Goal: Task Accomplishment & Management: Manage account settings

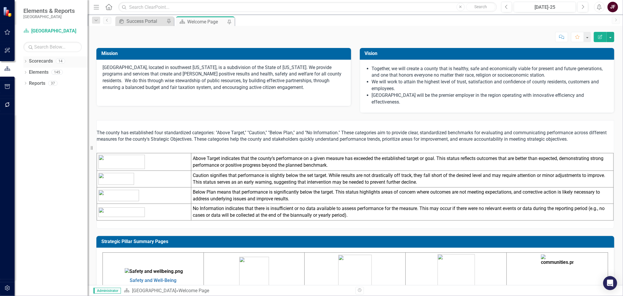
click at [26, 61] on icon "Dropdown" at bounding box center [25, 61] width 4 height 3
click at [27, 71] on icon "Dropdown" at bounding box center [28, 72] width 4 height 4
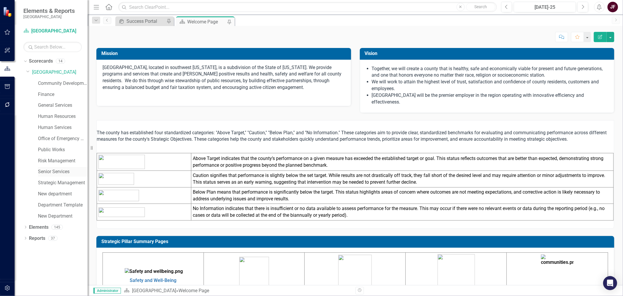
click at [47, 149] on link "Senior Services" at bounding box center [63, 171] width 50 height 7
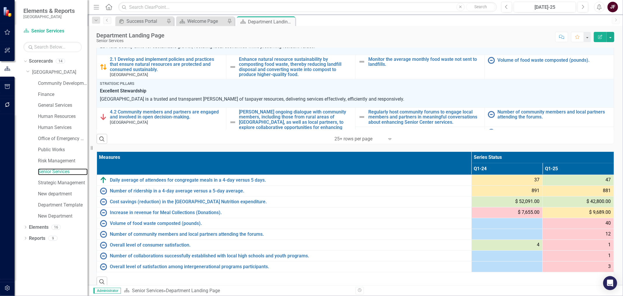
scroll to position [271, 0]
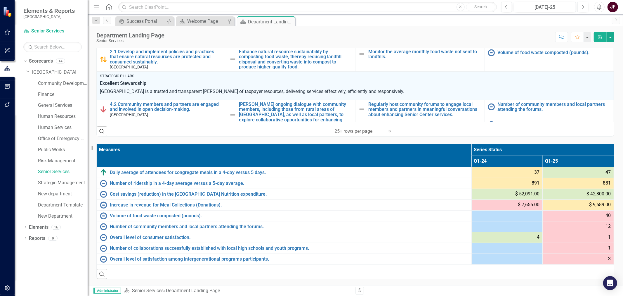
click at [358, 149] on th "Measures" at bounding box center [284, 155] width 375 height 23
click at [358, 149] on th "Measures Sort Ascending" at bounding box center [284, 155] width 375 height 23
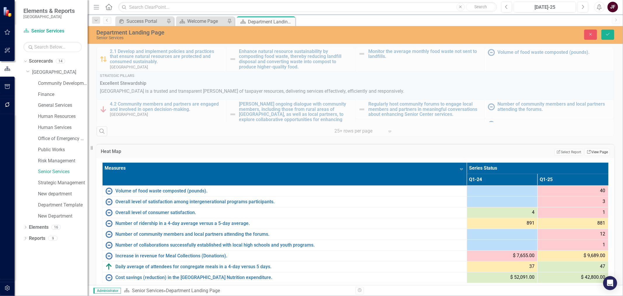
click at [496, 149] on icon "Link" at bounding box center [589, 152] width 4 height 4
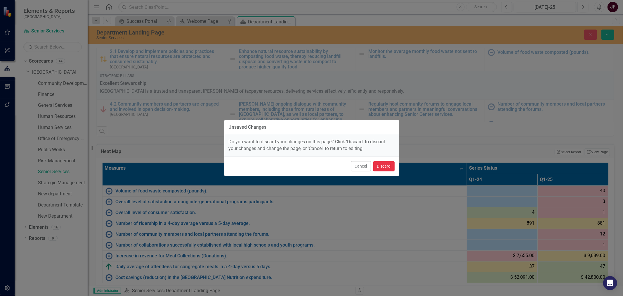
click at [383, 149] on button "Discard" at bounding box center [383, 166] width 21 height 10
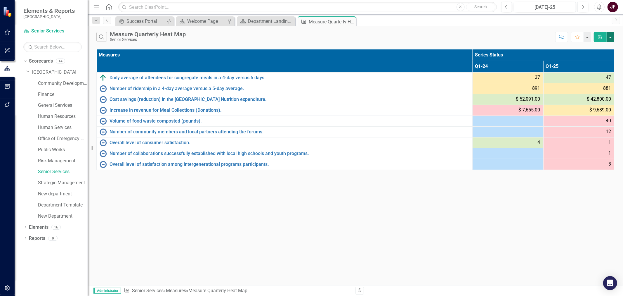
click at [496, 35] on button "button" at bounding box center [611, 37] width 8 height 10
click at [496, 46] on link "Edit Report Edit Report" at bounding box center [591, 47] width 46 height 11
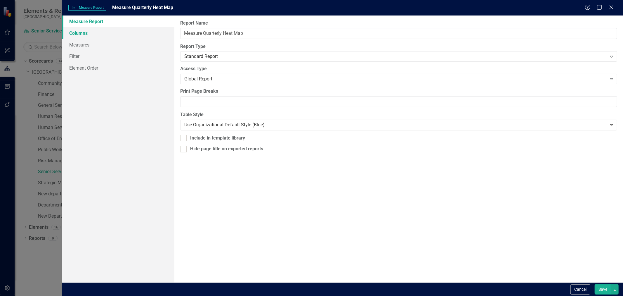
click at [89, 35] on link "Columns" at bounding box center [118, 33] width 112 height 12
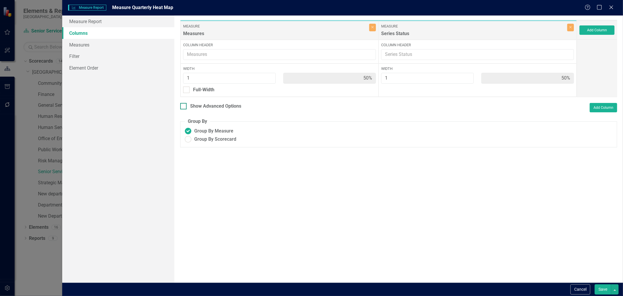
click at [186, 106] on div at bounding box center [183, 106] width 6 height 6
click at [184, 106] on input "Show Advanced Options" at bounding box center [182, 105] width 4 height 4
checkbox input "true"
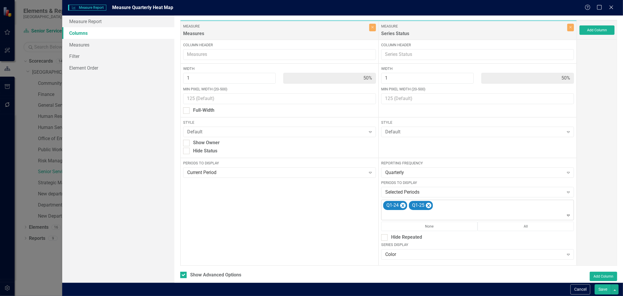
click at [449, 149] on div "Q1-24 Q1-25" at bounding box center [477, 210] width 191 height 20
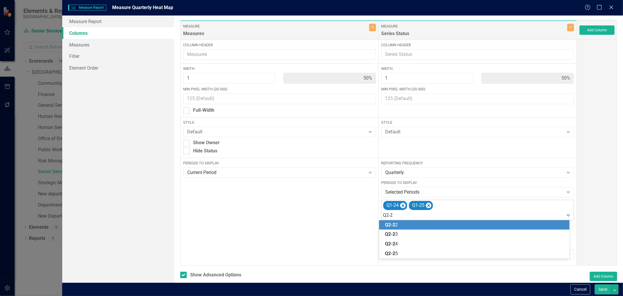
type input "Q2-24"
click at [413, 149] on div "Q2-24" at bounding box center [475, 224] width 181 height 7
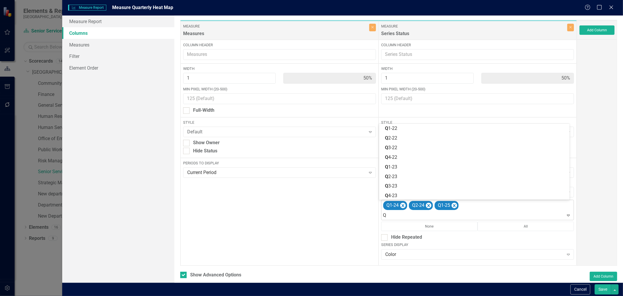
type input "Q2"
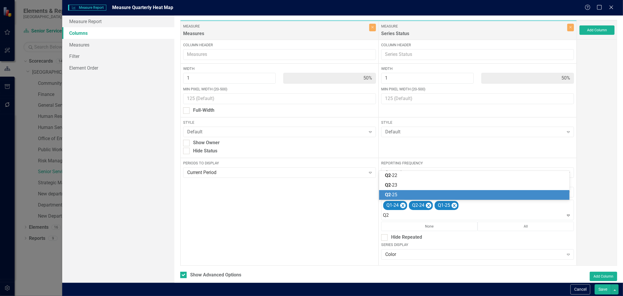
click at [388, 149] on span "Q2" at bounding box center [388, 195] width 6 height 6
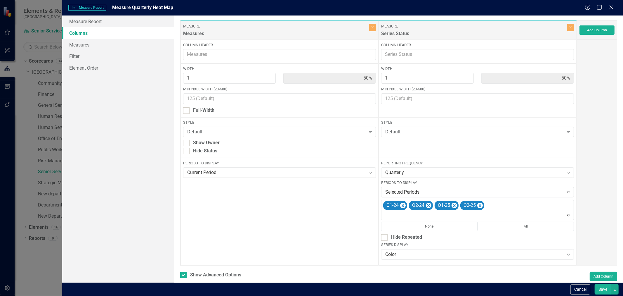
click at [496, 149] on button "Save" at bounding box center [603, 289] width 16 height 10
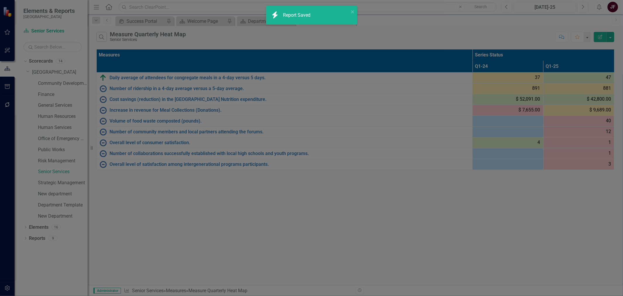
checkbox input "false"
radio input "true"
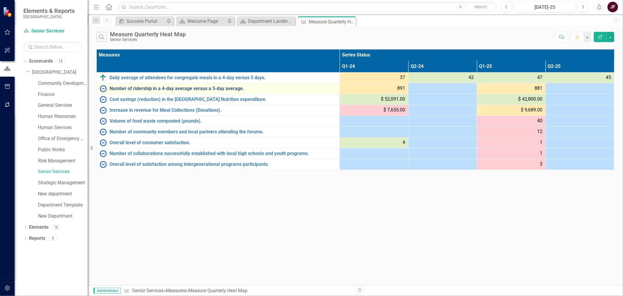
click at [137, 86] on link "Number of ridership in a 4-day average versus a 5-day average." at bounding box center [223, 88] width 227 height 5
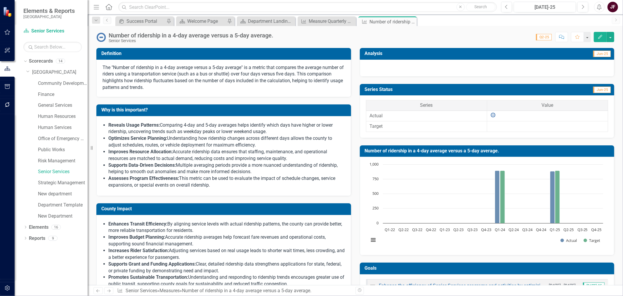
click at [201, 33] on div "Number of ridership in a 4-day average versus a 5-day average." at bounding box center [191, 35] width 165 height 6
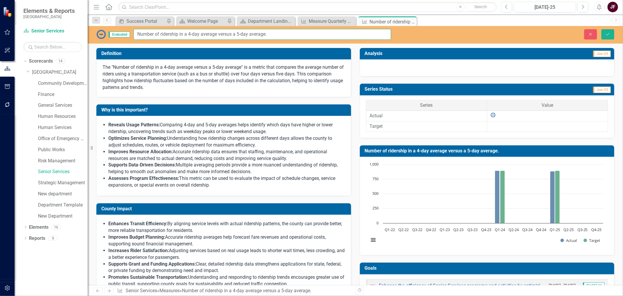
drag, startPoint x: 271, startPoint y: 34, endPoint x: 138, endPoint y: 35, distance: 133.2
click at [138, 35] on input "Number of ridership in a 4-day average versus a 5-day average." at bounding box center [263, 34] width 258 height 11
paste input "Daily average of ridership (Transportation Services) in a 4-day versus 5 days."
type input "Daily average of ridership (Transportation Services) in a 4-day versus 5 days."
click at [138, 67] on p "The "Number of ridership in a 4-day average versus a 5-day average" is a metric…" at bounding box center [224, 77] width 242 height 27
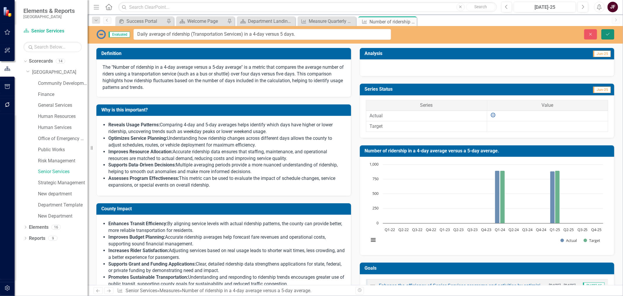
click at [496, 37] on button "Save" at bounding box center [608, 34] width 13 height 10
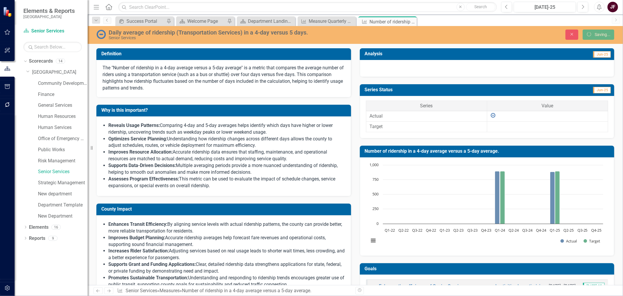
click at [159, 68] on p "The "Number of ridership in a 4-day average versus a 5-day average" is a metric…" at bounding box center [224, 78] width 242 height 27
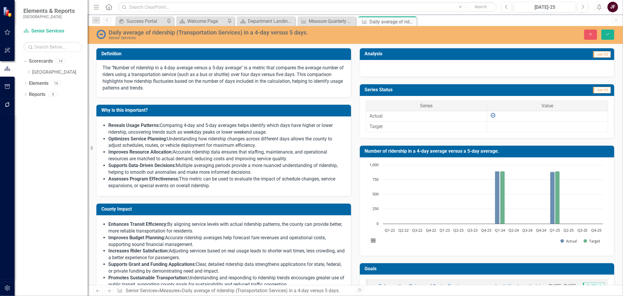
click at [240, 67] on p "The "Number of ridership in a 4-day average versus a 5-day average" is a metric…" at bounding box center [224, 78] width 242 height 27
click at [242, 68] on p "The "Number of ridership in a 4-day average versus a 5-day average" is a metric…" at bounding box center [224, 78] width 242 height 27
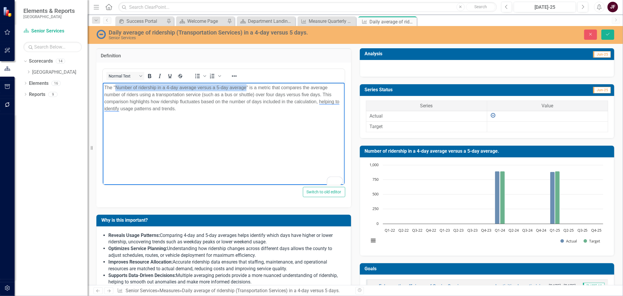
drag, startPoint x: 246, startPoint y: 87, endPoint x: 116, endPoint y: 86, distance: 130.3
click at [116, 86] on p "The "Number of ridership in a 4-day average versus a 5-day average" is a metric…" at bounding box center [223, 98] width 239 height 28
paste body "To enrich screen reader interactions, please activate Accessibility in Grammarl…"
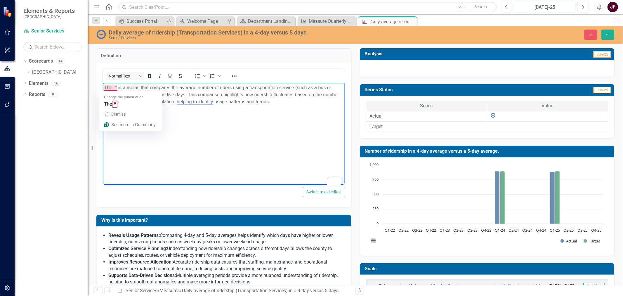
click at [114, 87] on p "The "" is a metric that compares the average number of riders using a transport…" at bounding box center [223, 94] width 239 height 21
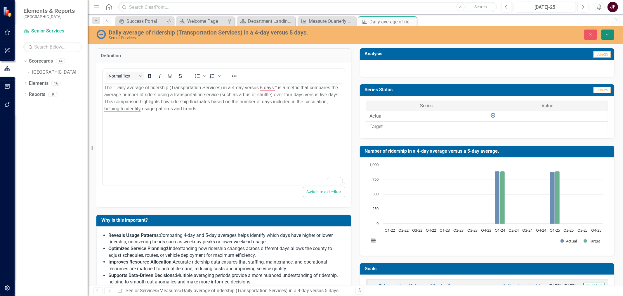
click at [496, 35] on button "Save" at bounding box center [608, 35] width 13 height 10
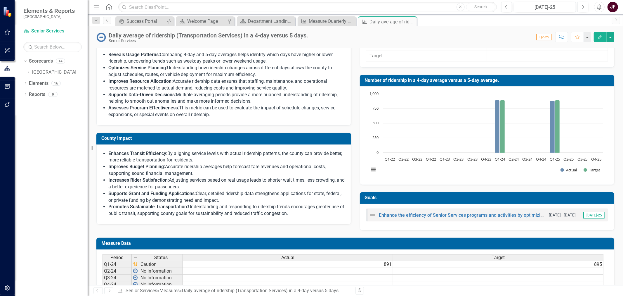
scroll to position [119, 0]
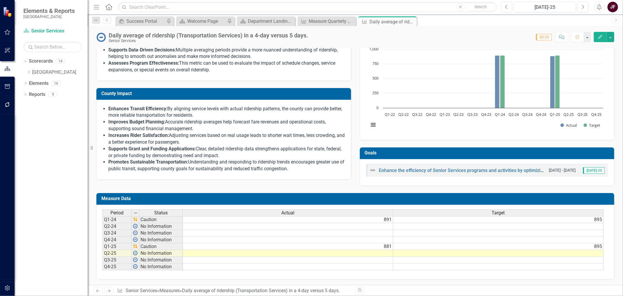
click at [387, 149] on td "891" at bounding box center [288, 219] width 210 height 7
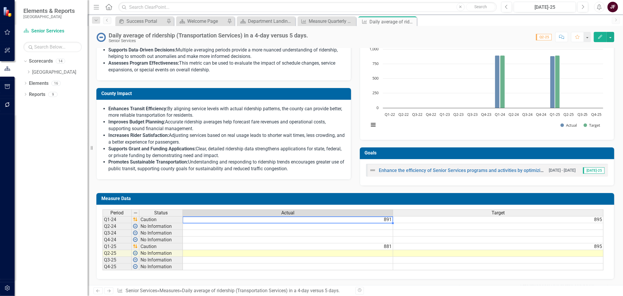
click at [387, 149] on td "891" at bounding box center [288, 219] width 210 height 7
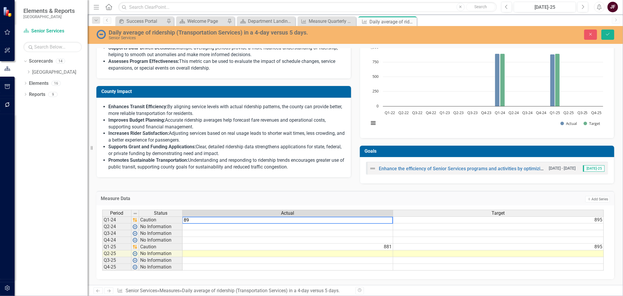
type textarea "8"
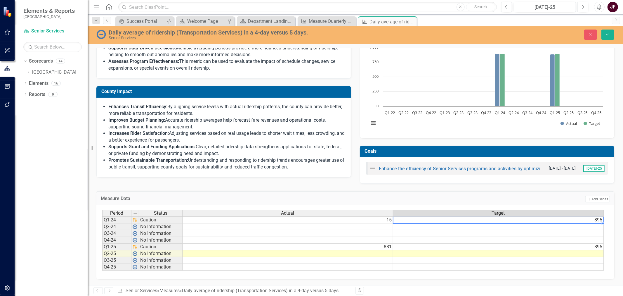
click at [374, 149] on td at bounding box center [288, 226] width 211 height 7
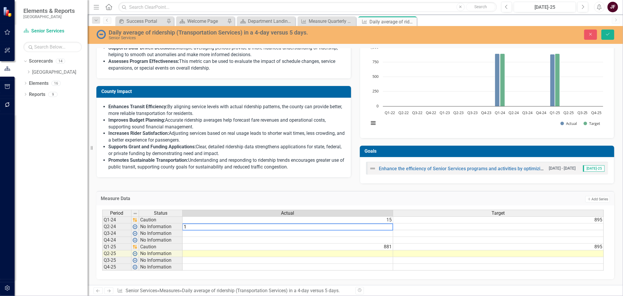
type textarea "14"
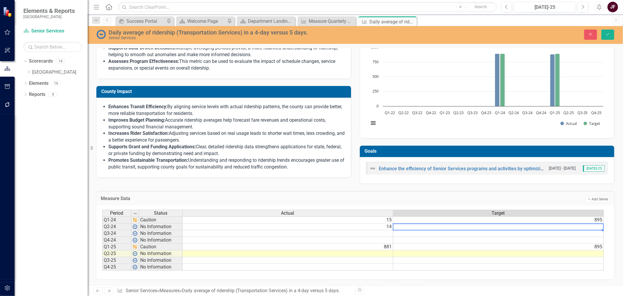
click at [444, 149] on td "895" at bounding box center [498, 219] width 211 height 7
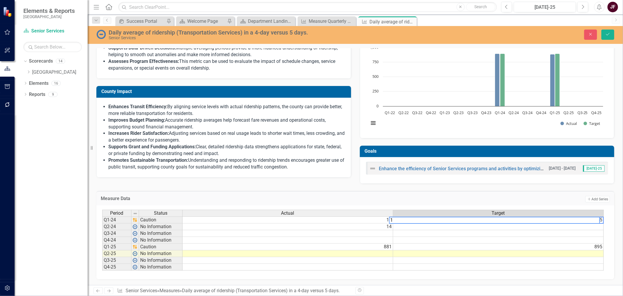
scroll to position [0, 4]
type textarea "15"
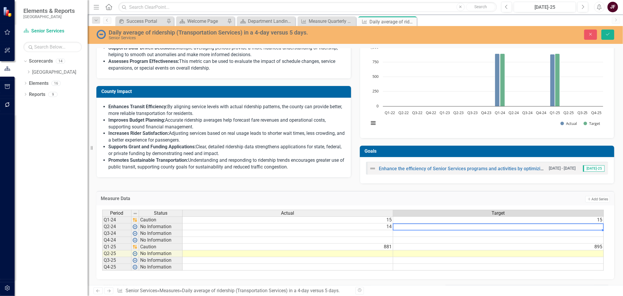
type textarea "15"
click at [459, 149] on td "15" at bounding box center [498, 219] width 211 height 7
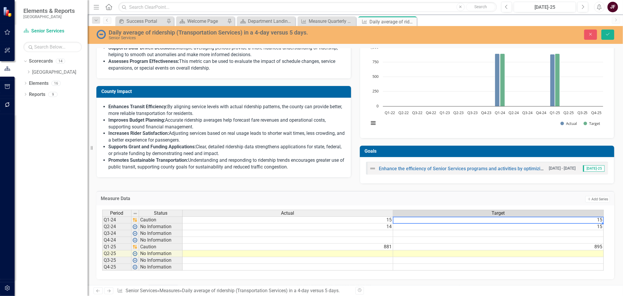
scroll to position [0, 4]
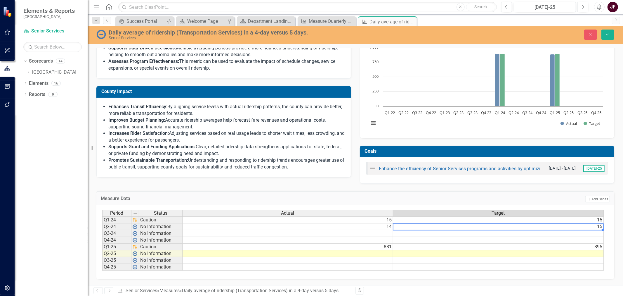
click at [460, 149] on td "15" at bounding box center [498, 226] width 211 height 7
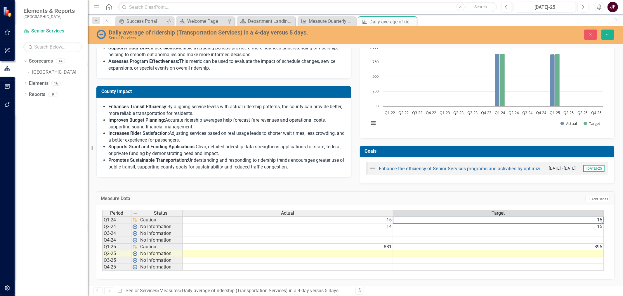
click at [460, 149] on td "15" at bounding box center [498, 219] width 211 height 7
drag, startPoint x: 482, startPoint y: 272, endPoint x: 525, endPoint y: 271, distance: 42.4
click at [496, 149] on div "Period Status Actual Target Q1-24 Caution 15 15 Q2-24 No Information 14 15 Q3-2…" at bounding box center [353, 239] width 502 height 61
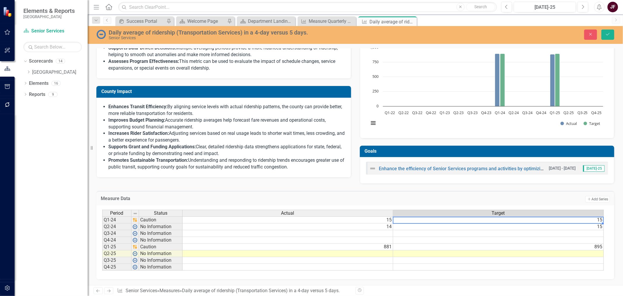
click at [382, 149] on td "881" at bounding box center [288, 246] width 211 height 7
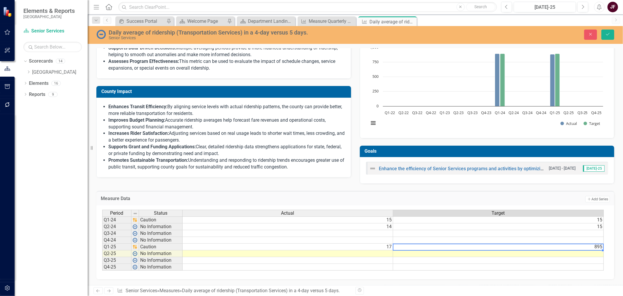
scroll to position [0, 4]
type textarea "15"
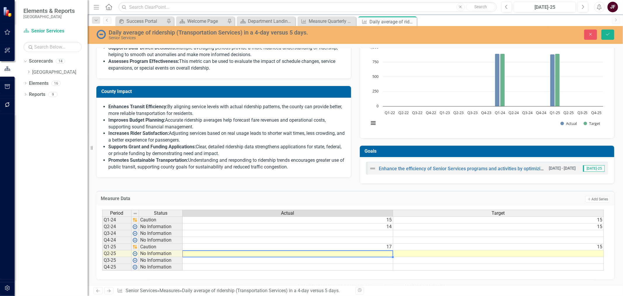
click at [384, 149] on td at bounding box center [288, 253] width 211 height 7
type textarea "17"
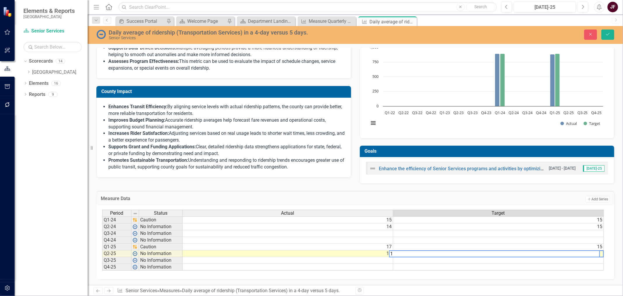
scroll to position [0, 4]
type textarea "15"
click at [496, 149] on div "Measure Data Add Add Series Period Status Actual Target Q1-24 Caution 15 15 Q2-…" at bounding box center [355, 231] width 527 height 96
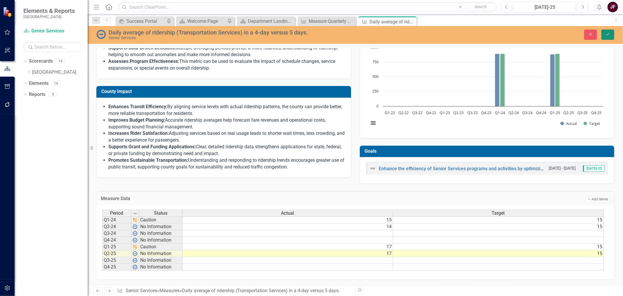
click at [496, 31] on button "Save" at bounding box center [608, 35] width 13 height 10
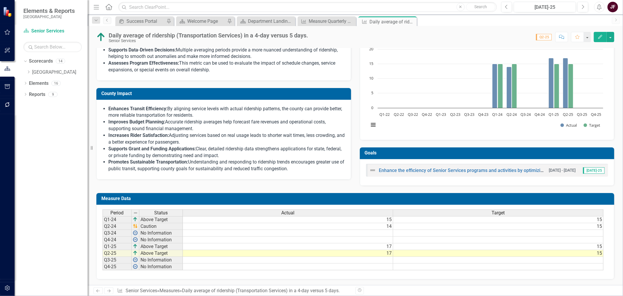
scroll to position [119, 0]
drag, startPoint x: 392, startPoint y: 209, endPoint x: 363, endPoint y: 211, distance: 29.3
drag, startPoint x: 478, startPoint y: 268, endPoint x: 518, endPoint y: 268, distance: 40.6
click at [496, 149] on div "Period Status Actual Target Q1-24 Above Target 15 15 Q2-24 Caution 14 15 Q3-24 …" at bounding box center [353, 239] width 501 height 61
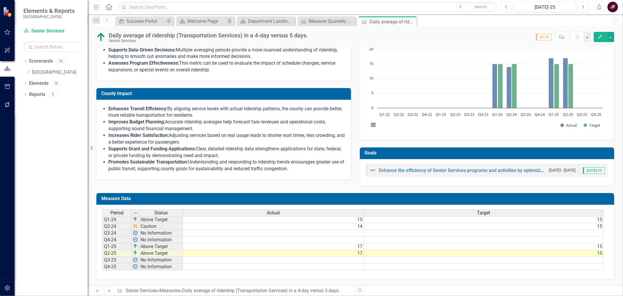
drag, startPoint x: 585, startPoint y: 267, endPoint x: 597, endPoint y: 267, distance: 11.1
click at [496, 149] on div "Period Status Actual Target Q1-24 Above Target 15 15 Q2-24 Caution 14 15 Q3-24 …" at bounding box center [353, 239] width 501 height 61
drag, startPoint x: 592, startPoint y: 268, endPoint x: 598, endPoint y: 267, distance: 6.2
click at [496, 149] on div "Period Status Actual Target Q1-24 Above Target 15 15 Q2-24 Caution 14 15 Q3-24 …" at bounding box center [353, 239] width 501 height 61
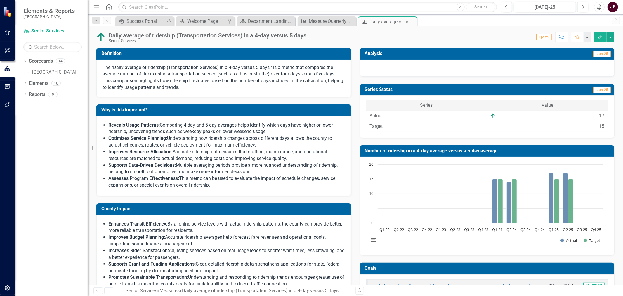
click at [419, 69] on div at bounding box center [487, 68] width 255 height 17
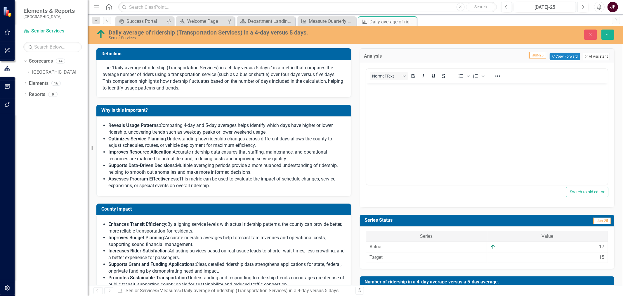
click at [496, 54] on button "ClearPoint AI AI Assistant" at bounding box center [596, 57] width 27 height 8
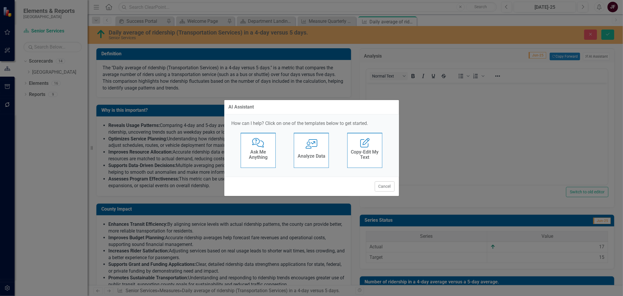
click at [320, 149] on h4 "Analyze Data" at bounding box center [312, 155] width 28 height 5
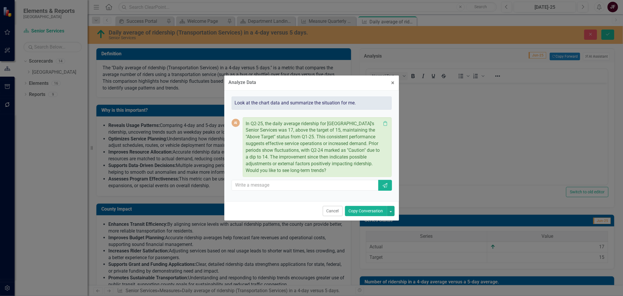
click at [364, 149] on button "Copy Conversation" at bounding box center [366, 211] width 42 height 10
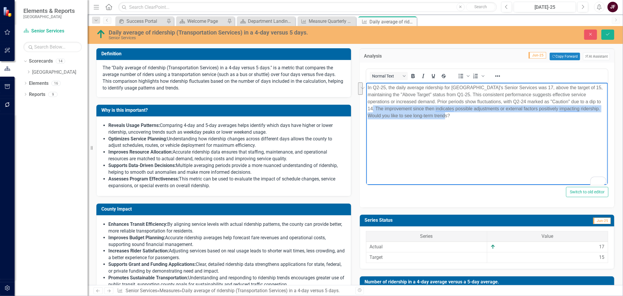
drag, startPoint x: 450, startPoint y: 117, endPoint x: 376, endPoint y: 109, distance: 74.3
click at [376, 109] on p "In Q2-25, the daily average ridership for La Plata County's Senior Services was…" at bounding box center [487, 101] width 239 height 35
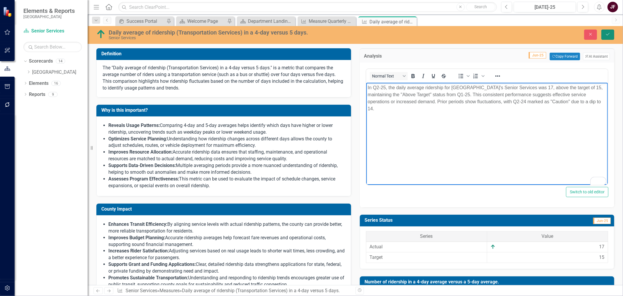
click at [496, 34] on icon "Save" at bounding box center [607, 34] width 5 height 4
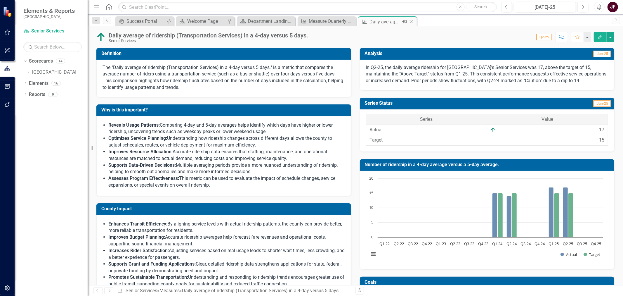
click at [411, 18] on div "Measure Daily average of ridership (Transportation Services) in a 4-day versus …" at bounding box center [387, 21] width 58 height 10
click at [410, 21] on icon "Close" at bounding box center [411, 21] width 6 height 5
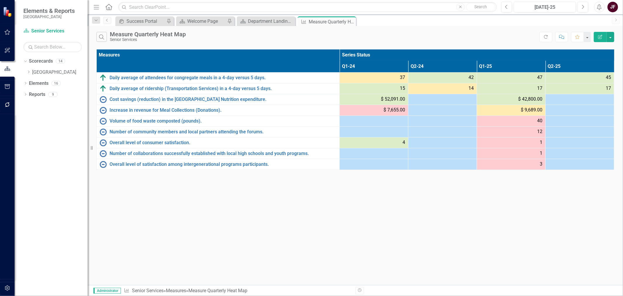
click at [422, 108] on div at bounding box center [442, 110] width 63 height 7
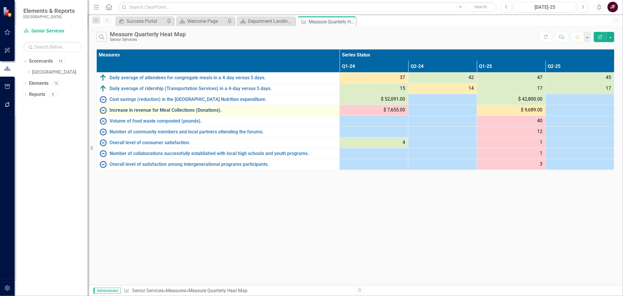
click at [177, 110] on link "Increase in revenue for Meal Collections (Donations)." at bounding box center [223, 110] width 227 height 5
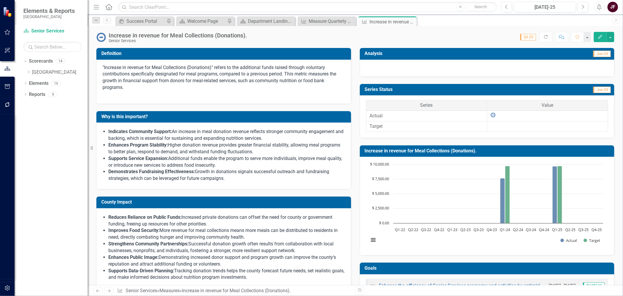
click at [227, 36] on div "Increase in revenue for Meal Collections (Donations)." at bounding box center [178, 35] width 138 height 6
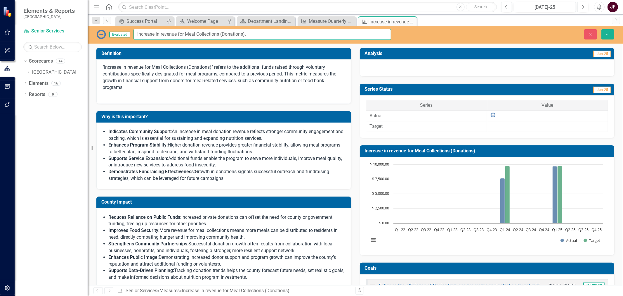
click at [223, 36] on input "Increase in revenue for Meal Collections (Donations)." at bounding box center [263, 34] width 258 height 11
type input "Increase in revenue for Meal Collections (Durango Donations)."
click at [496, 31] on button "Save" at bounding box center [608, 34] width 13 height 10
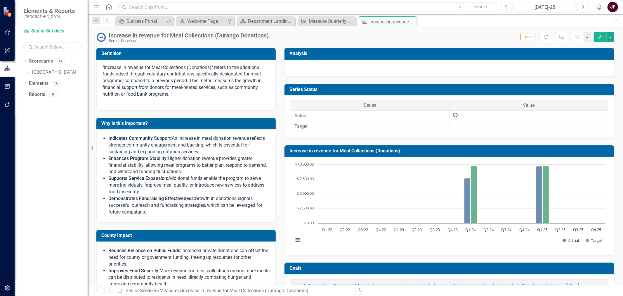
click at [195, 68] on p ""Increase in revenue for Meal Collections (Donations)" refers to the additional…" at bounding box center [186, 80] width 167 height 33
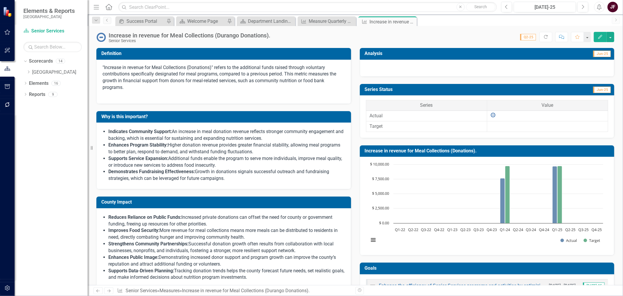
click at [195, 68] on p ""Increase in revenue for Meal Collections (Donations)" refers to the additional…" at bounding box center [224, 77] width 242 height 27
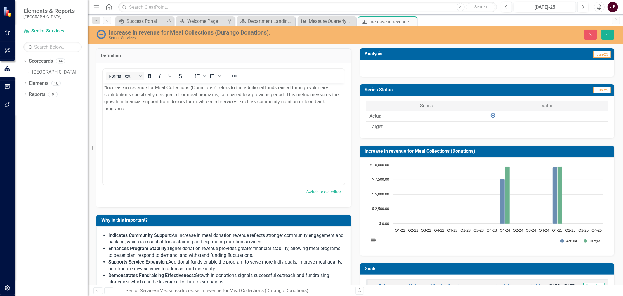
drag, startPoint x: 192, startPoint y: 88, endPoint x: 265, endPoint y: 114, distance: 78.2
click at [192, 88] on p ""Increase in revenue for Meal Collections (Donations)" refers to the additional…" at bounding box center [223, 98] width 239 height 28
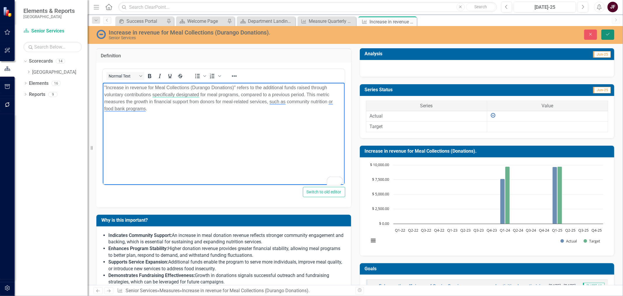
click at [496, 33] on icon "Save" at bounding box center [607, 34] width 5 height 4
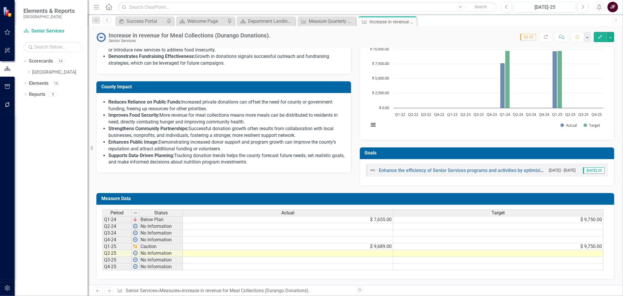
click at [384, 149] on td at bounding box center [288, 226] width 210 height 7
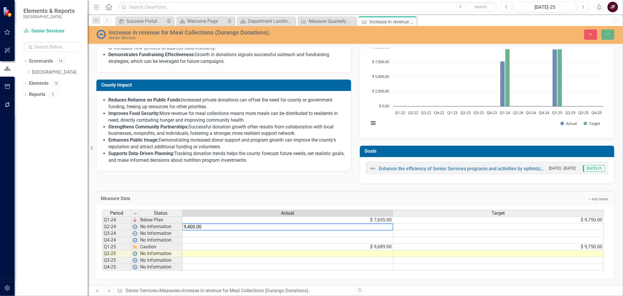
click at [398, 149] on td at bounding box center [498, 226] width 211 height 7
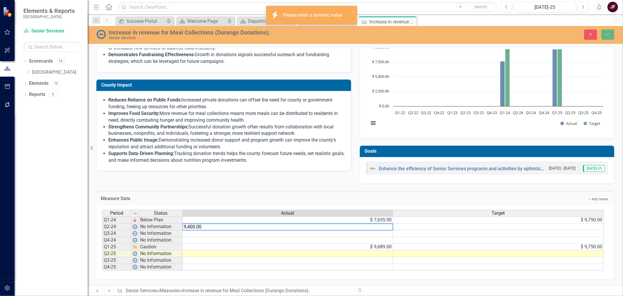
click at [399, 149] on td at bounding box center [498, 226] width 211 height 7
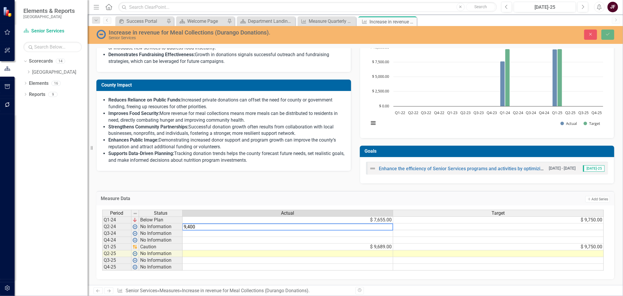
click at [188, 149] on textarea "9,400" at bounding box center [287, 226] width 211 height 7
type textarea "9400"
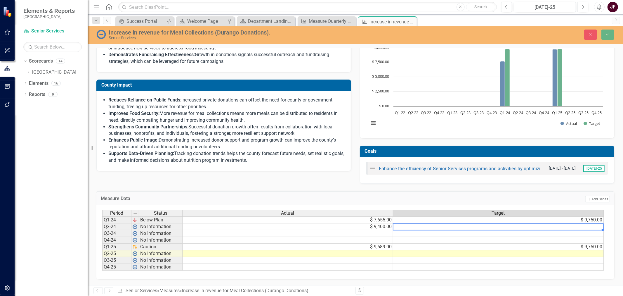
scroll to position [0, 4]
type textarea "9750"
click at [367, 149] on td at bounding box center [288, 253] width 211 height 7
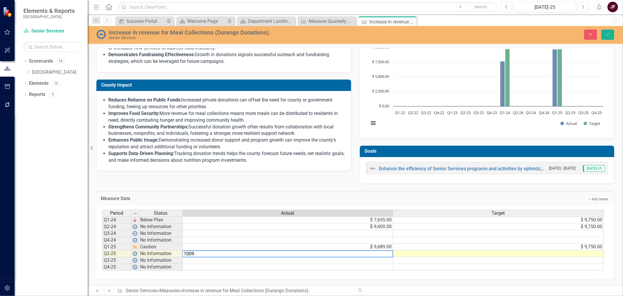
type textarea "10091"
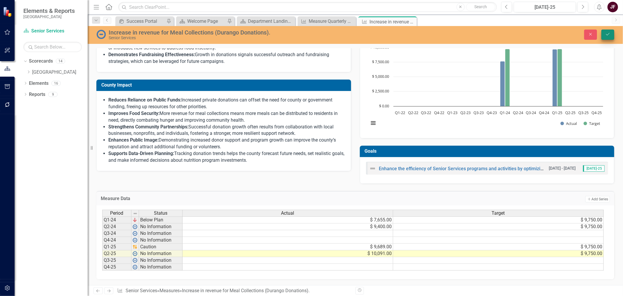
type textarea "9750"
click at [496, 35] on icon "Save" at bounding box center [607, 34] width 5 height 4
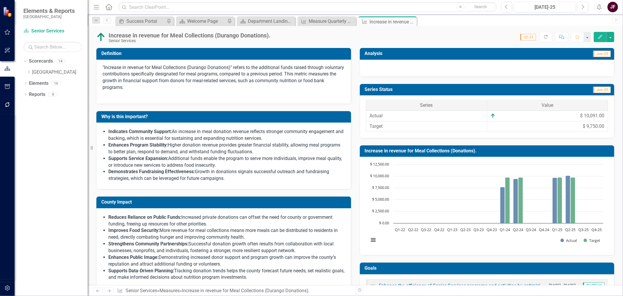
click at [496, 66] on div at bounding box center [487, 68] width 255 height 17
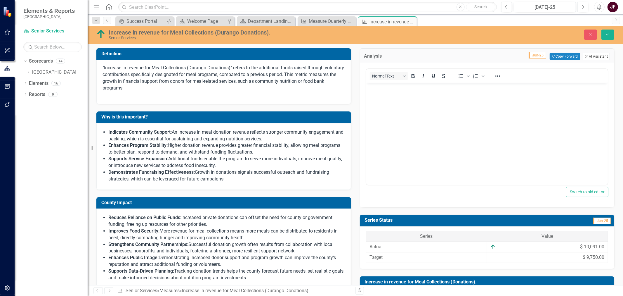
click at [496, 56] on button "ClearPoint AI AI Assistant" at bounding box center [596, 57] width 27 height 8
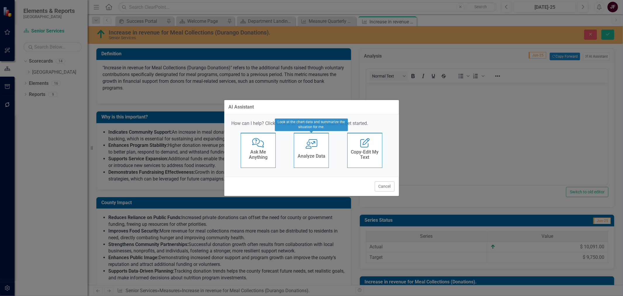
click at [312, 149] on div "User with Chart Analyze Data" at bounding box center [311, 150] width 35 height 35
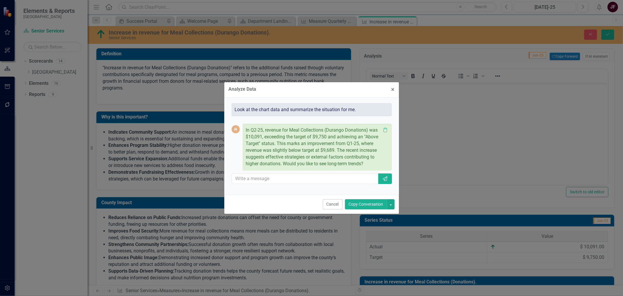
click at [353, 149] on button "Copy Conversation" at bounding box center [366, 204] width 42 height 10
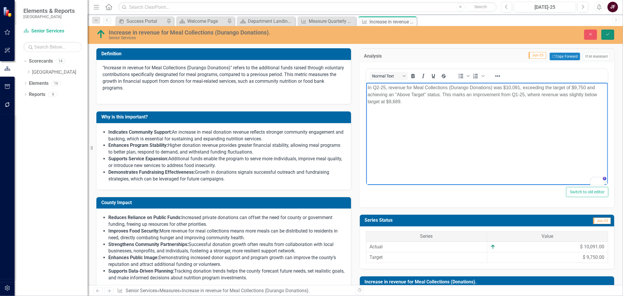
click at [605, 33] on button "Save" at bounding box center [608, 35] width 13 height 10
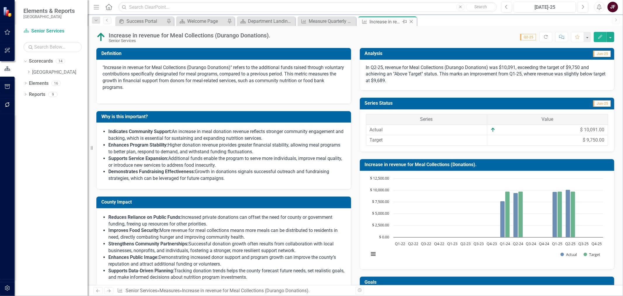
click at [411, 21] on icon "Close" at bounding box center [411, 21] width 6 height 5
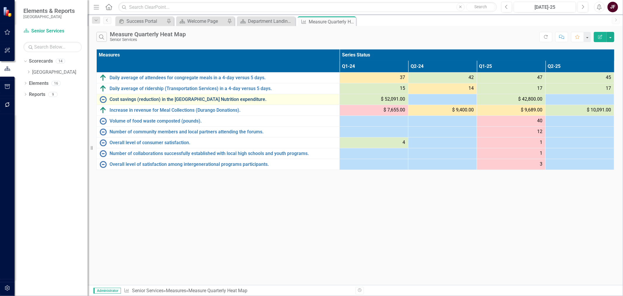
click at [114, 98] on link "Cost savings (reduction) in the Durango Nutrition expenditure." at bounding box center [223, 99] width 227 height 5
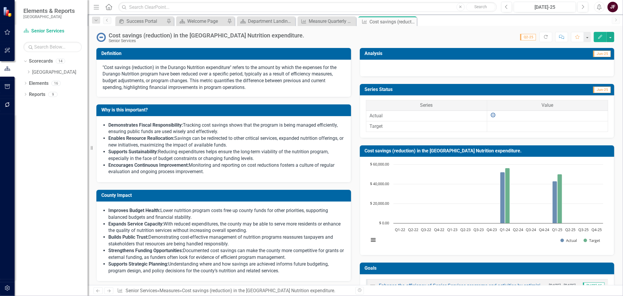
scroll to position [119, 0]
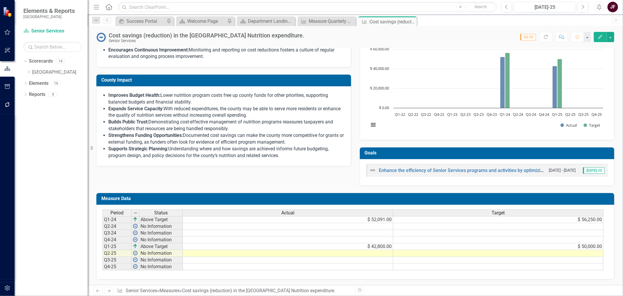
click at [374, 223] on td at bounding box center [288, 226] width 210 height 7
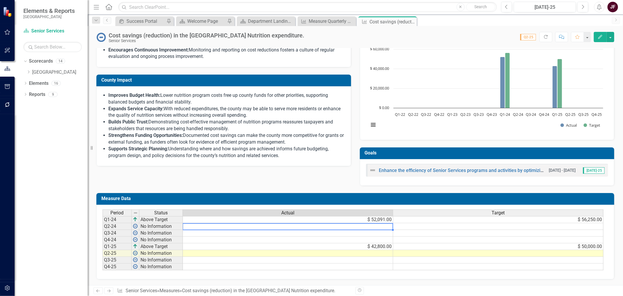
click at [374, 223] on td at bounding box center [288, 226] width 210 height 7
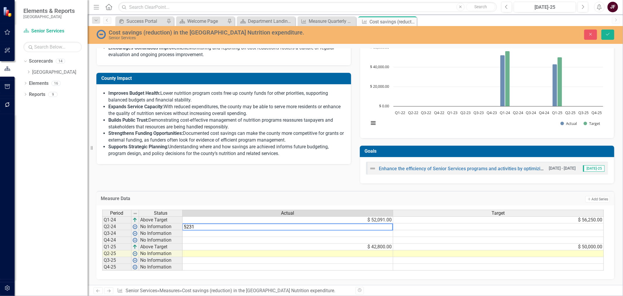
type textarea "52314"
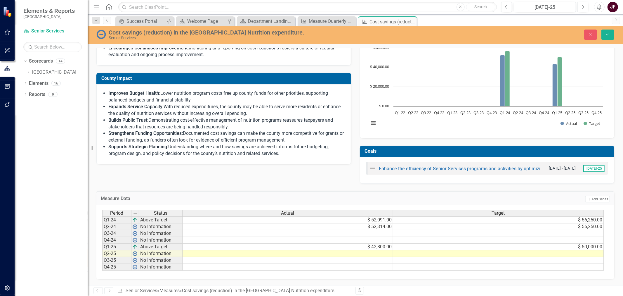
scroll to position [0, 0]
click at [384, 250] on td at bounding box center [288, 253] width 211 height 7
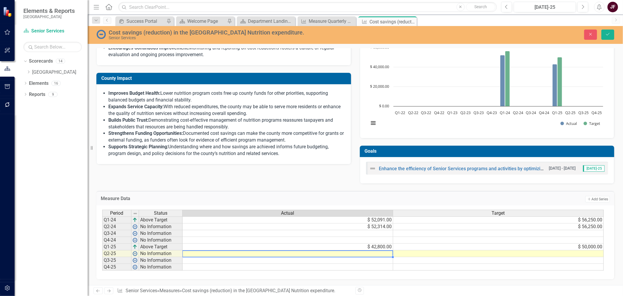
type textarea "1"
type textarea "47356"
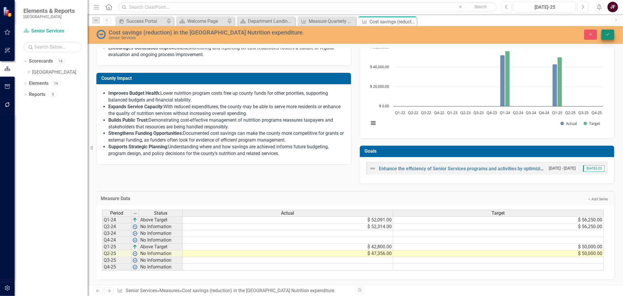
type textarea "50000"
click at [605, 34] on button "Save" at bounding box center [608, 35] width 13 height 10
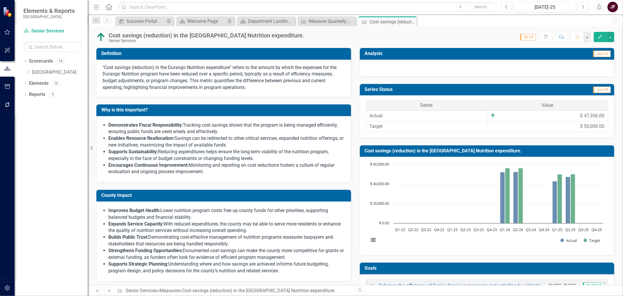
click at [429, 70] on div at bounding box center [487, 68] width 255 height 17
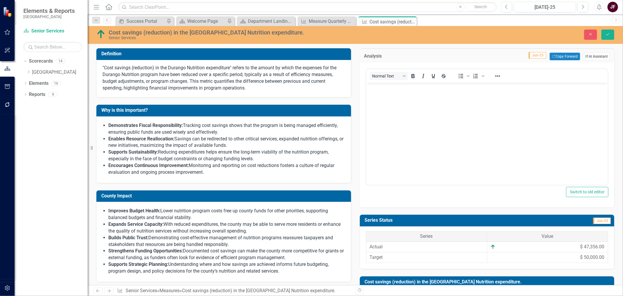
click at [595, 58] on button "ClearPoint AI AI Assistant" at bounding box center [596, 57] width 27 height 8
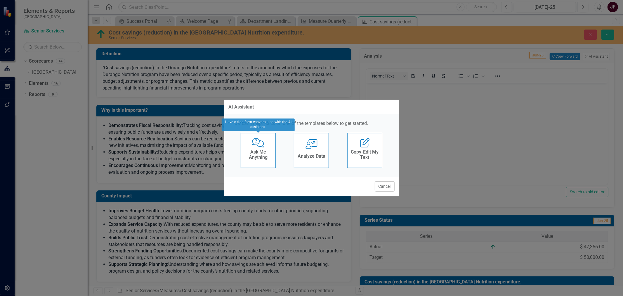
click at [311, 155] on h4 "Analyze Data" at bounding box center [312, 155] width 28 height 5
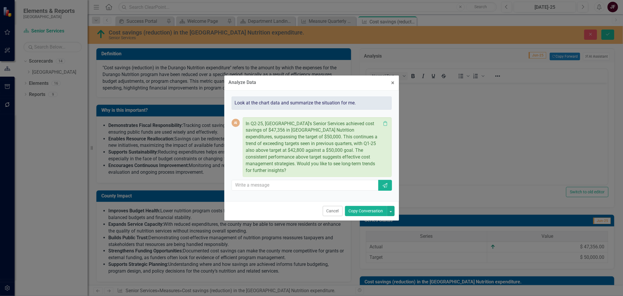
click at [370, 207] on button "Copy Conversation" at bounding box center [366, 211] width 42 height 10
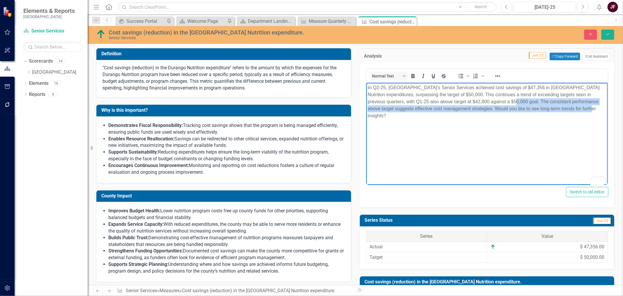
drag, startPoint x: 570, startPoint y: 108, endPoint x: 484, endPoint y: 103, distance: 85.8
click at [484, 103] on p "In Q2-25, La Plata County's Senior Services achieved cost savings of $47,356 in…" at bounding box center [487, 101] width 239 height 35
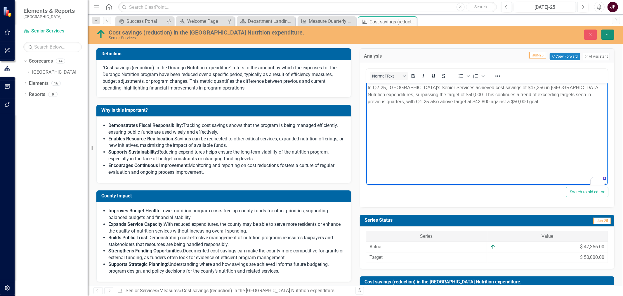
click at [605, 34] on icon "Save" at bounding box center [607, 34] width 5 height 4
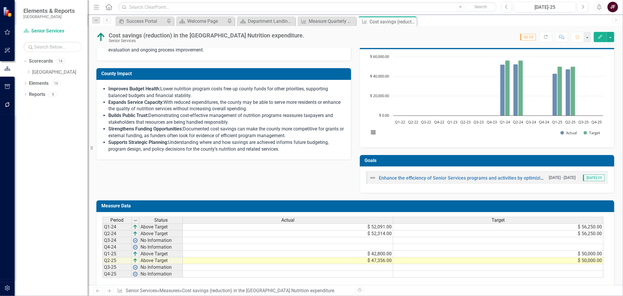
scroll to position [133, 0]
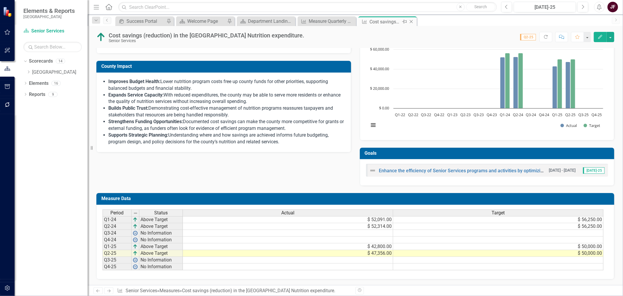
click at [410, 21] on icon "Close" at bounding box center [411, 21] width 6 height 5
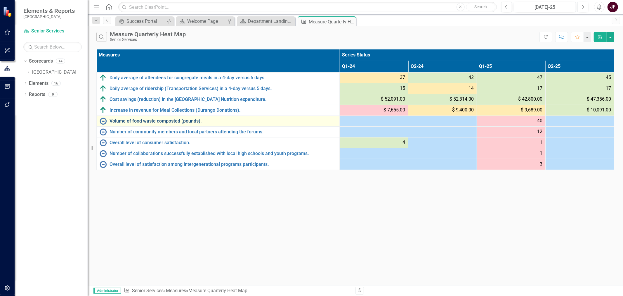
click at [127, 120] on link "Volume of food waste composted (pounds)." at bounding box center [223, 120] width 227 height 5
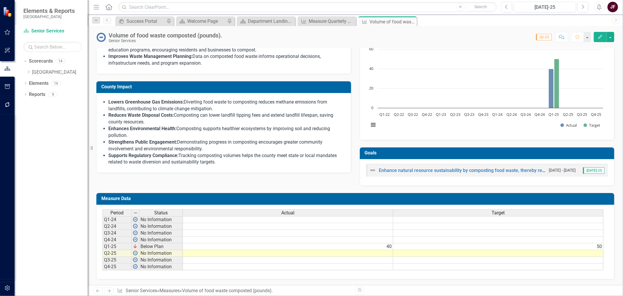
drag, startPoint x: 460, startPoint y: 268, endPoint x: 473, endPoint y: 267, distance: 12.6
click at [473, 267] on div "Period Status Actual Target Q1-24 No Information Q2-24 No Information Q3-24 No …" at bounding box center [353, 239] width 501 height 61
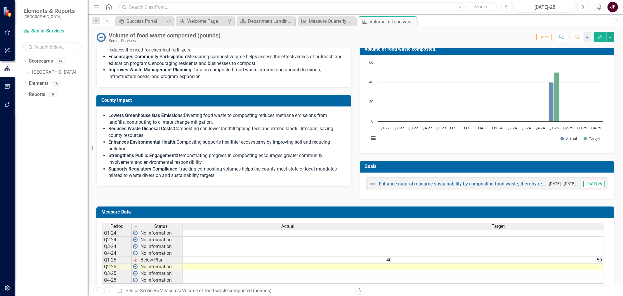
scroll to position [87, 0]
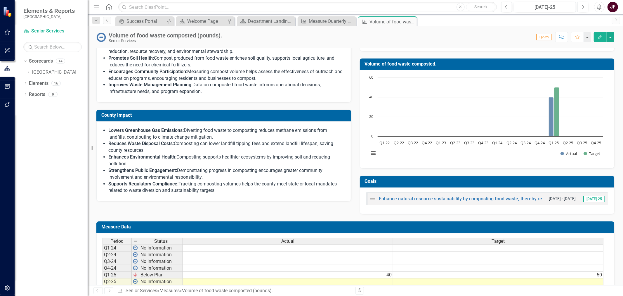
click at [373, 248] on td at bounding box center [288, 247] width 210 height 7
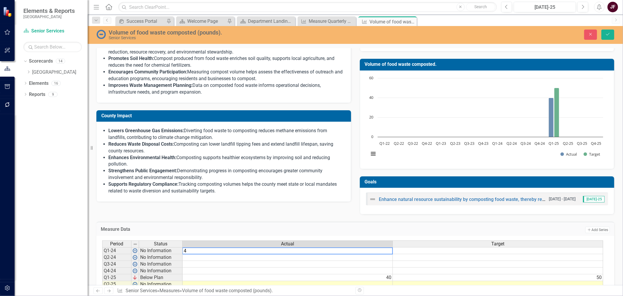
type textarea "40"
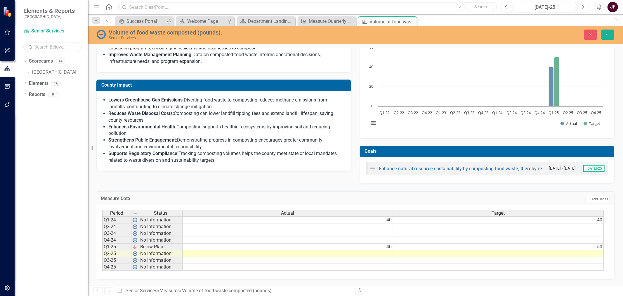
scroll to position [122, 0]
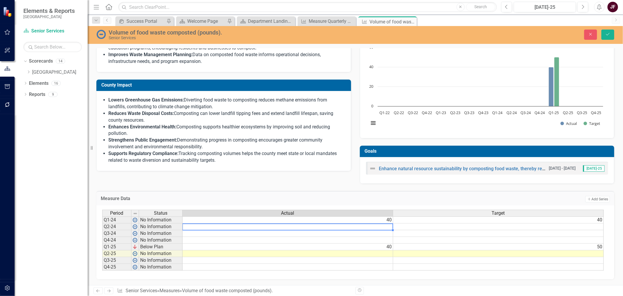
click at [386, 223] on td at bounding box center [288, 226] width 211 height 7
type textarea "40"
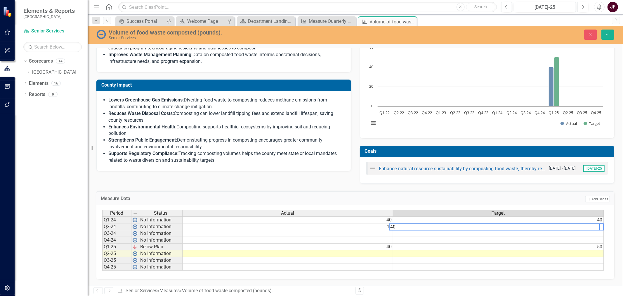
scroll to position [0, 0]
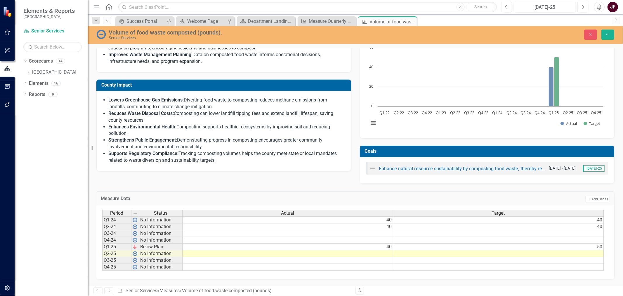
click at [384, 250] on td at bounding box center [288, 253] width 211 height 7
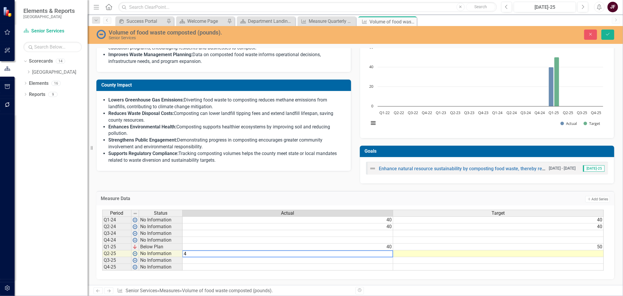
type textarea "40"
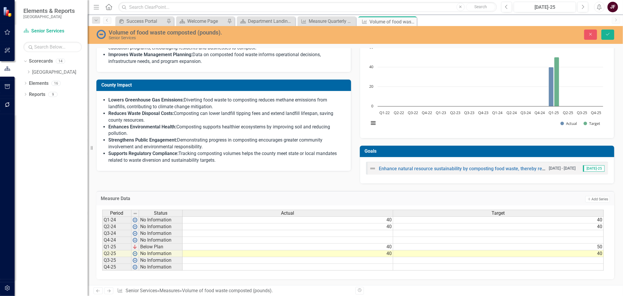
click at [544, 243] on td "50" at bounding box center [498, 246] width 211 height 7
type textarea "40"
click at [603, 36] on button "Save" at bounding box center [608, 35] width 13 height 10
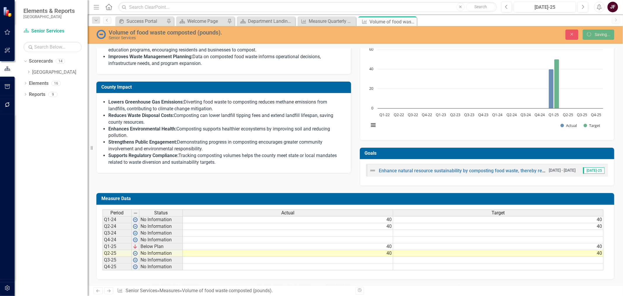
scroll to position [120, 0]
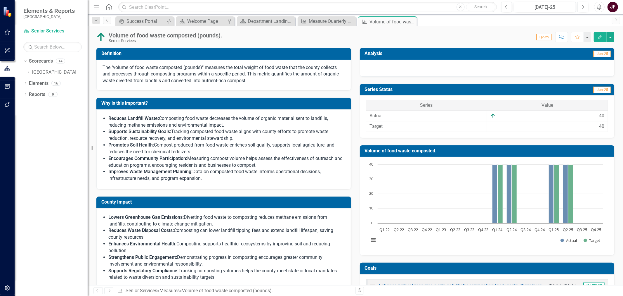
click at [557, 65] on div at bounding box center [487, 68] width 255 height 17
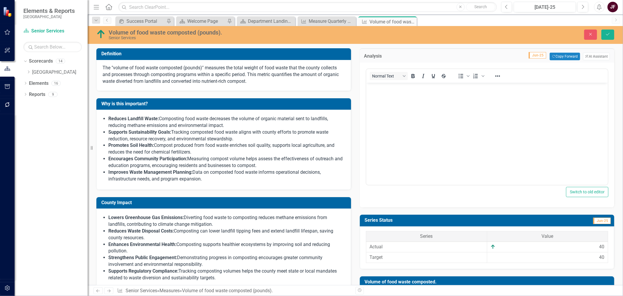
scroll to position [0, 0]
click at [589, 57] on button "ClearPoint AI AI Assistant" at bounding box center [596, 57] width 27 height 8
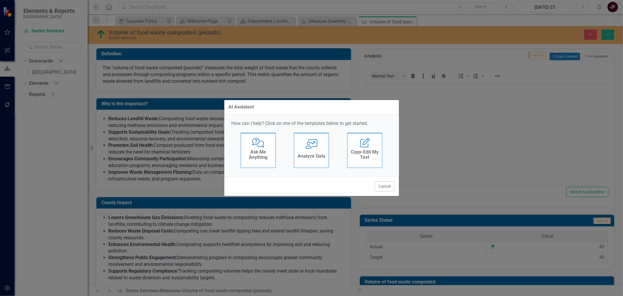
click at [306, 158] on h4 "Analyze Data" at bounding box center [312, 155] width 28 height 5
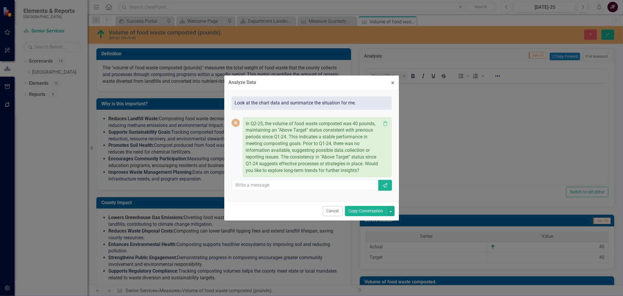
drag, startPoint x: 365, startPoint y: 210, endPoint x: 59, endPoint y: 93, distance: 327.2
click at [365, 210] on button "Copy Conversation" at bounding box center [366, 211] width 42 height 10
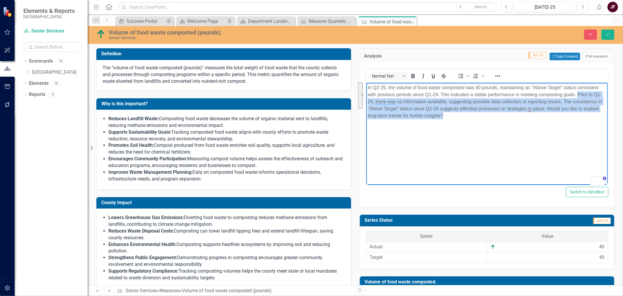
drag, startPoint x: 447, startPoint y: 115, endPoint x: 577, endPoint y: 92, distance: 132.3
click at [577, 92] on p "In Q2-25, the volume of food waste composted was 40 pounds, maintaining an "Abo…" at bounding box center [487, 101] width 239 height 35
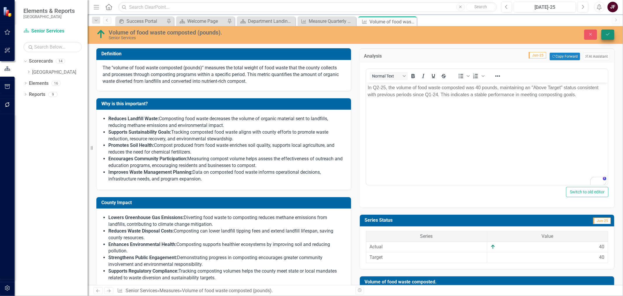
click at [605, 37] on button "Save" at bounding box center [608, 35] width 13 height 10
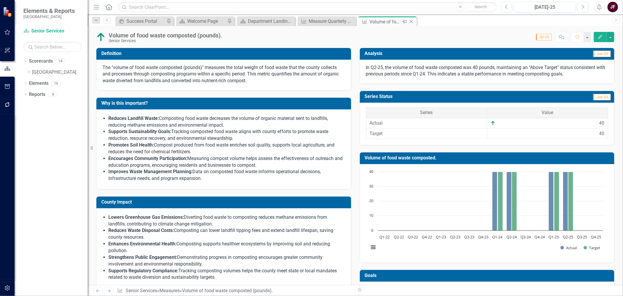
click at [410, 22] on icon "Close" at bounding box center [411, 21] width 6 height 5
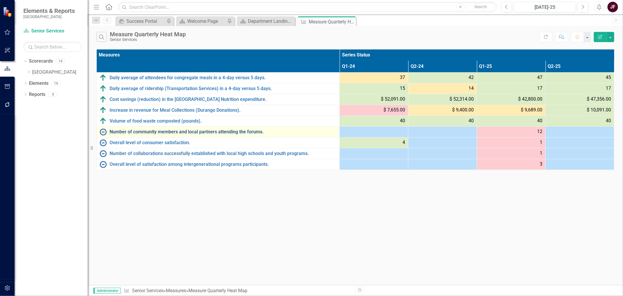
click at [172, 130] on link "Number of community members and local partners attending the forums." at bounding box center [223, 131] width 227 height 5
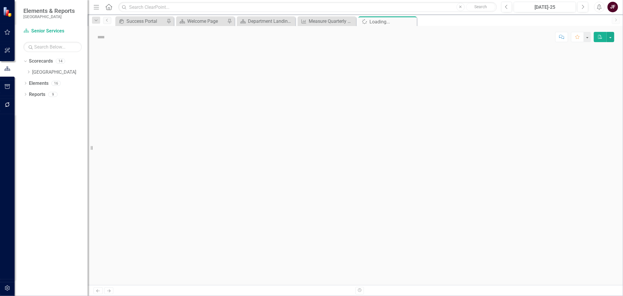
click at [172, 130] on div at bounding box center [356, 166] width 536 height 237
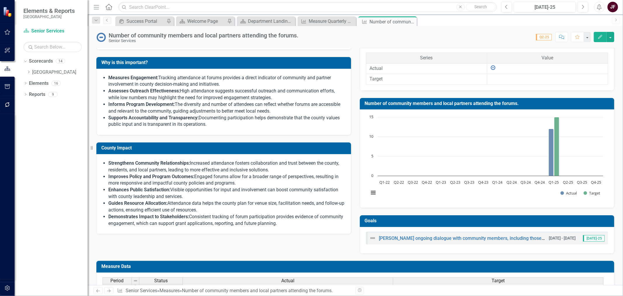
scroll to position [119, 0]
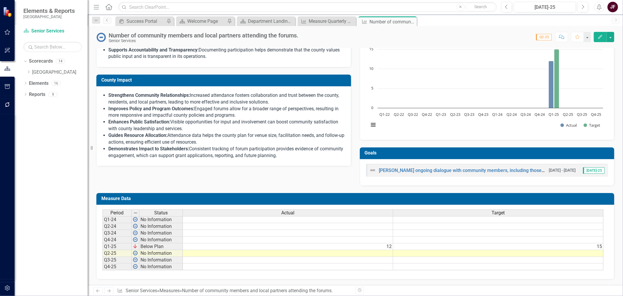
click at [103, 252] on div "Period Status Actual Target Q1-24 No Information Q2-24 No Information Q3-24 No …" at bounding box center [103, 239] width 0 height 61
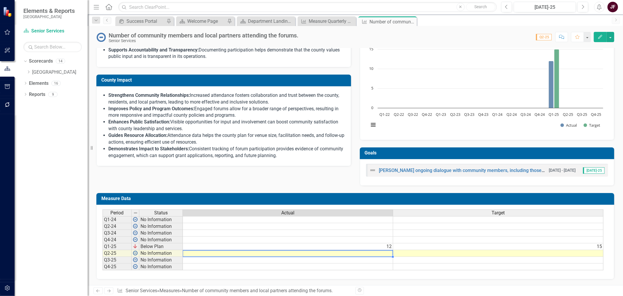
type textarea "0"
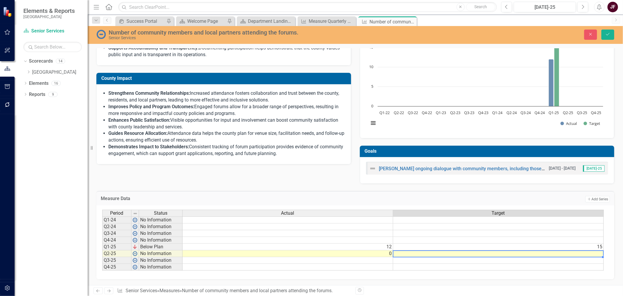
scroll to position [0, 0]
drag, startPoint x: 412, startPoint y: 271, endPoint x: 465, endPoint y: 273, distance: 52.9
click at [438, 271] on div "Period Status Actual Target Q1-24 No Information Q2-24 No Information Q3-24 No …" at bounding box center [353, 239] width 502 height 61
drag, startPoint x: 592, startPoint y: 271, endPoint x: 599, endPoint y: 271, distance: 7.3
click at [599, 271] on div "Period Status Actual Target Q1-24 No Information Q2-24 No Information Q3-24 No …" at bounding box center [353, 239] width 502 height 61
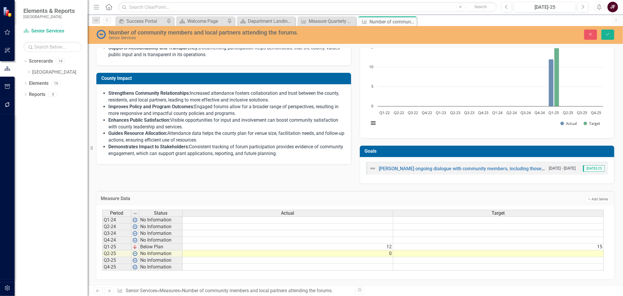
click at [607, 270] on div "Period Status Actual Target Q1-24 No Information Q2-24 No Information Q3-24 No …" at bounding box center [355, 242] width 518 height 74
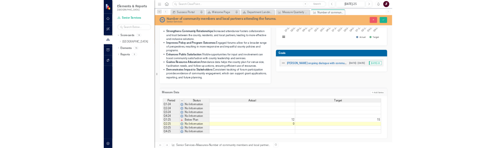
scroll to position [189, 0]
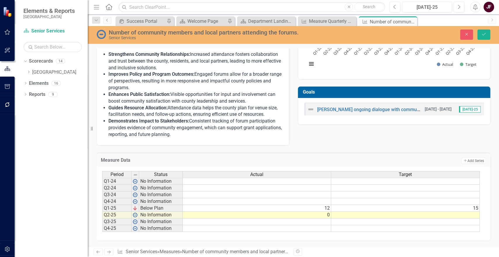
click at [402, 216] on td at bounding box center [405, 215] width 148 height 7
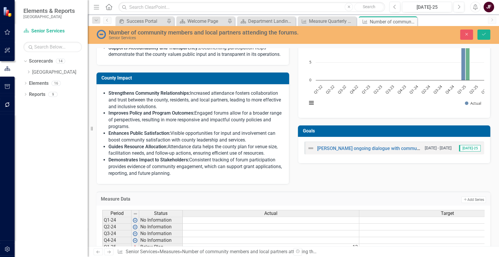
scroll to position [144, 0]
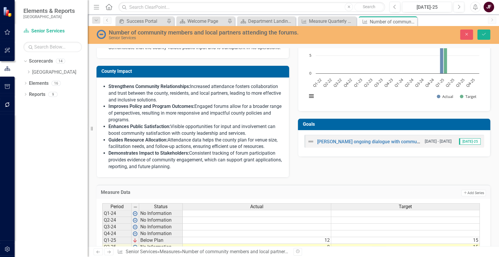
type textarea "15"
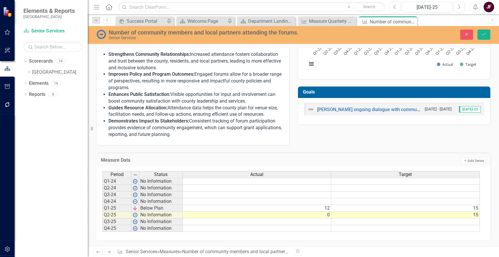
scroll to position [189, 0]
click at [483, 35] on icon "Save" at bounding box center [483, 34] width 5 height 4
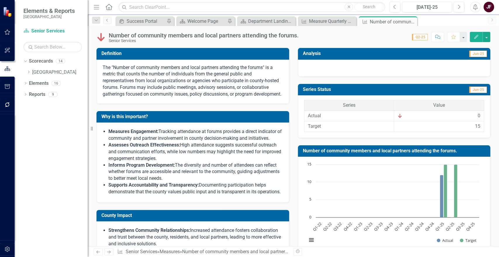
scroll to position [0, 0]
click at [397, 63] on div at bounding box center [394, 68] width 193 height 17
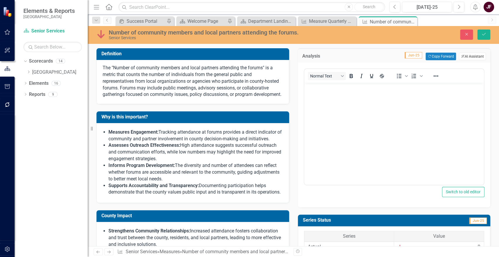
click at [467, 57] on button "ClearPoint AI AI Assistant" at bounding box center [472, 57] width 27 height 8
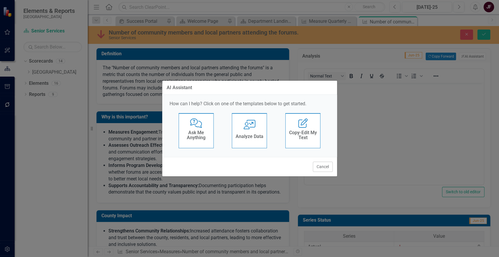
click at [250, 137] on h4 "Analyze Data" at bounding box center [249, 136] width 28 height 5
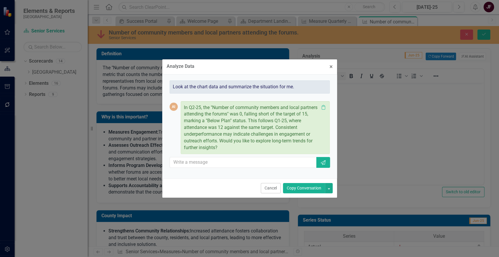
click at [308, 189] on button "Copy Conversation" at bounding box center [304, 188] width 42 height 10
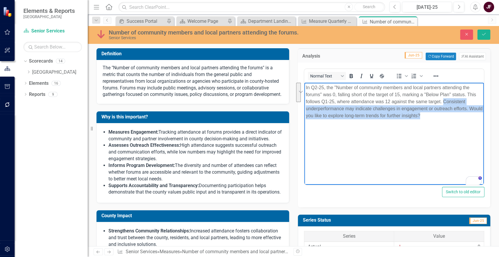
drag, startPoint x: 434, startPoint y: 115, endPoint x: 443, endPoint y: 100, distance: 17.8
click at [443, 100] on p "In Q2-25, the "Number of community members and local partners attending the for…" at bounding box center [393, 101] width 177 height 35
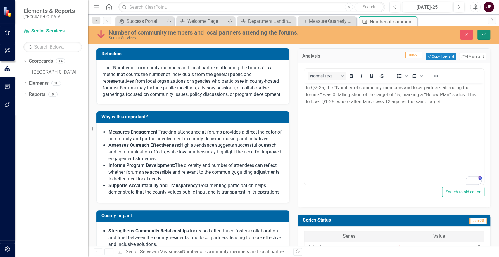
click at [484, 34] on icon "submit" at bounding box center [484, 34] width 4 height 2
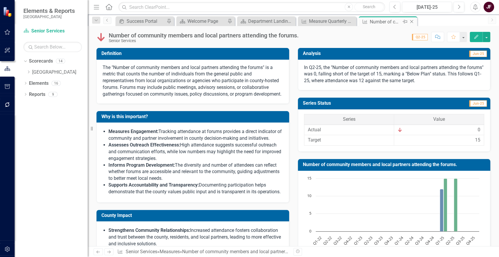
click at [410, 21] on icon "Close" at bounding box center [411, 21] width 6 height 5
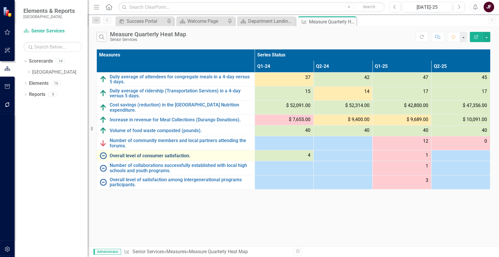
click at [166, 153] on link "Overall level of consumer satisfaction." at bounding box center [181, 155] width 142 height 5
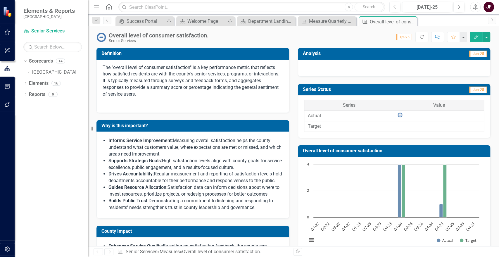
click at [192, 36] on div "Overall level of consumer satisfaction." at bounding box center [159, 35] width 100 height 6
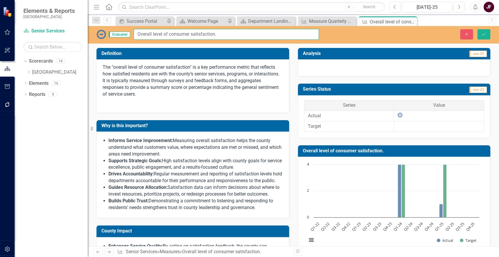
drag, startPoint x: 217, startPoint y: 34, endPoint x: 135, endPoint y: 33, distance: 81.5
click at [135, 33] on input "Overall level of consumer satisfaction." at bounding box center [226, 34] width 185 height 11
paste input "on a scale of 1-5"
type input "Overall level of consumer satisfaction on a scale of 1-5."
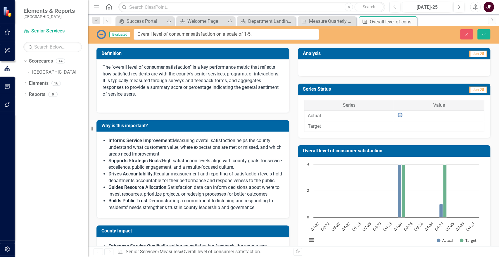
click at [170, 70] on p "The "overall level of consumer satisfaction" is a key performance metric that r…" at bounding box center [193, 81] width 180 height 34
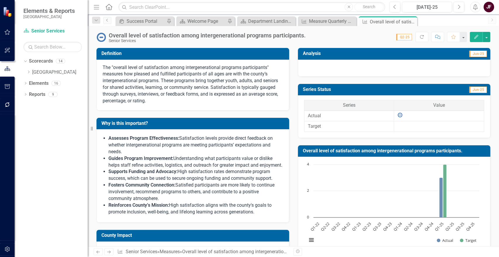
click at [234, 35] on div "Overall level of satisfaction among intergenerational programs participants." at bounding box center [207, 35] width 197 height 6
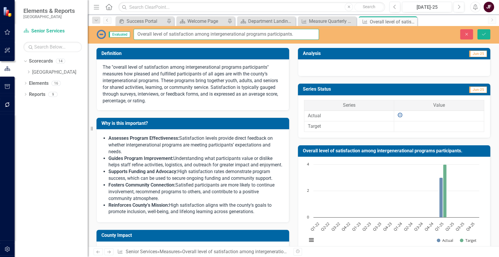
drag, startPoint x: 302, startPoint y: 36, endPoint x: 117, endPoint y: 32, distance: 185.3
click at [117, 32] on div "Evaluated Overall level of satisfaction among intergenerational programs partic…" at bounding box center [207, 34] width 222 height 11
paste input "on a scale of 1-5"
type input "Overall level of satisfaction among intergenerational programs participants on …"
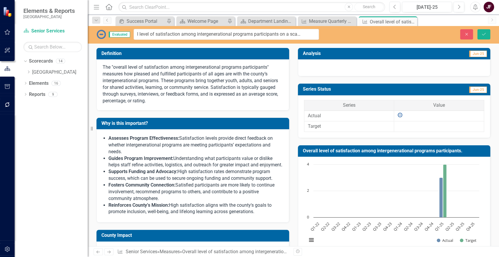
click at [195, 77] on p "The "overall level of satisfaction among intergenerational programs participant…" at bounding box center [193, 84] width 180 height 40
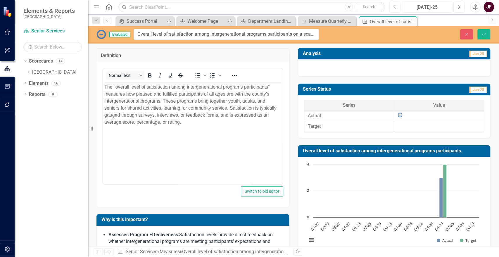
click at [258, 87] on p "The "overall level of satisfaction among intergenerational programs participant…" at bounding box center [192, 105] width 177 height 42
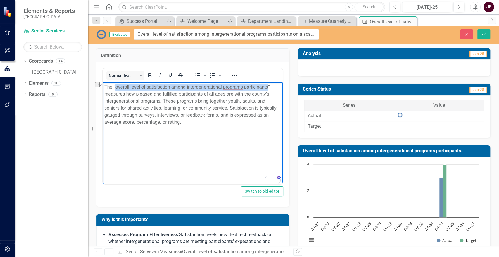
drag, startPoint x: 268, startPoint y: 87, endPoint x: 116, endPoint y: 85, distance: 151.6
click at [116, 85] on p "The "overall level of satisfaction among intergenerational programs participant…" at bounding box center [192, 105] width 177 height 42
paste body "To enrich screen reader interactions, please activate Accessibility in Grammarl…"
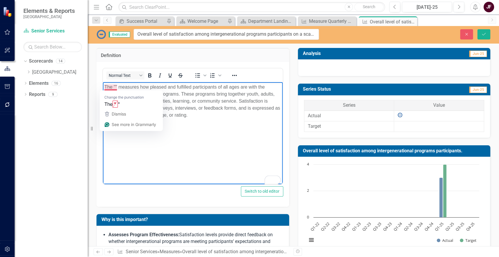
click at [115, 85] on p "The "" measures how pleased and fulfilled participants of all ages are with the…" at bounding box center [192, 101] width 177 height 35
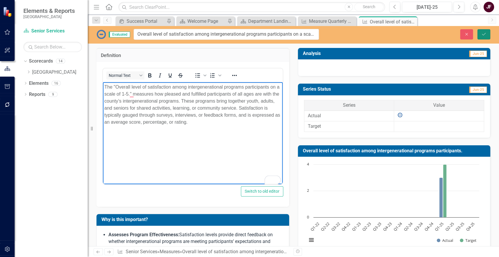
click at [484, 35] on icon "Save" at bounding box center [483, 34] width 5 height 4
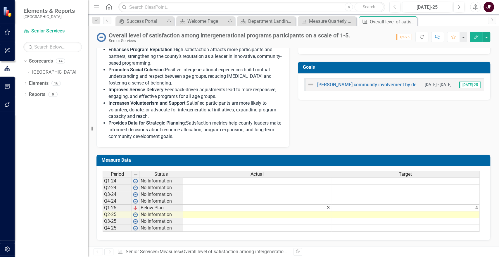
scroll to position [207, 0]
click at [103, 217] on div "Period Status Actual Target Q1-24 No Information Q2-24 No Information Q3-24 No …" at bounding box center [103, 201] width 0 height 61
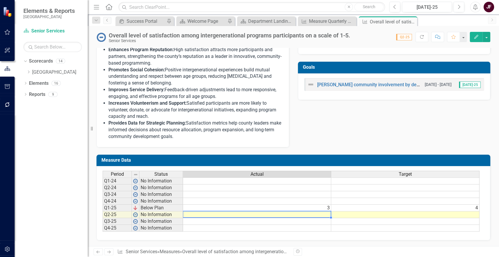
type textarea "4"
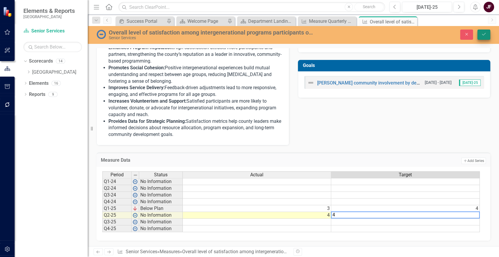
type textarea "4"
click at [479, 33] on button "Save" at bounding box center [483, 35] width 13 height 10
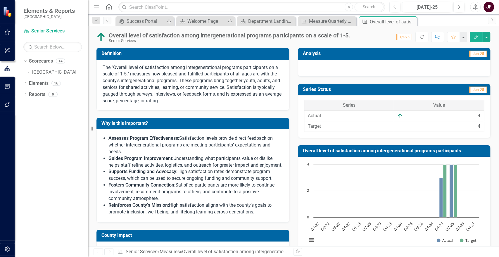
click at [442, 65] on div at bounding box center [394, 68] width 193 height 17
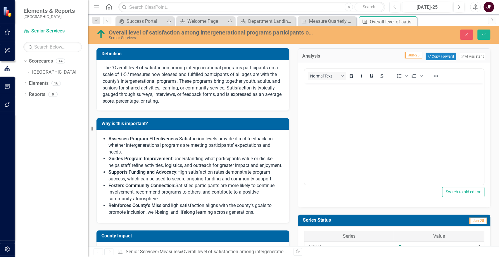
scroll to position [0, 0]
click at [468, 57] on button "ClearPoint AI AI Assistant" at bounding box center [472, 57] width 27 height 8
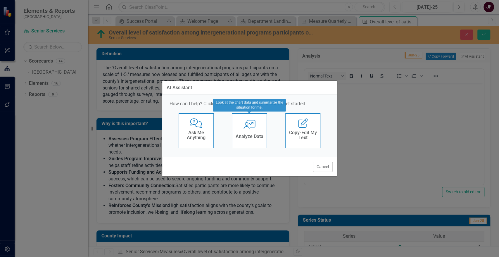
click at [254, 133] on div "Analyze Data" at bounding box center [249, 137] width 28 height 10
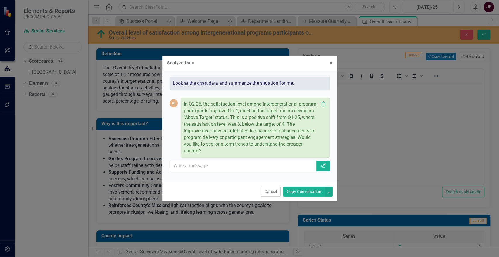
click at [307, 189] on button "Copy Conversation" at bounding box center [304, 191] width 42 height 10
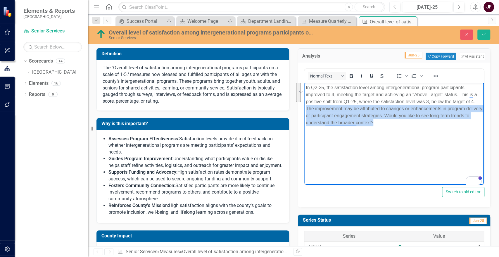
drag, startPoint x: 392, startPoint y: 123, endPoint x: 305, endPoint y: 106, distance: 88.8
click at [305, 106] on p "In Q2-25, the satisfaction level among intergenerational program participants i…" at bounding box center [393, 105] width 177 height 42
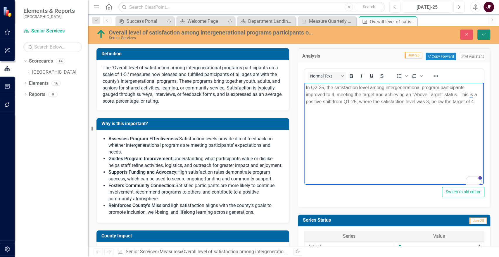
click at [481, 33] on icon "Save" at bounding box center [483, 34] width 5 height 4
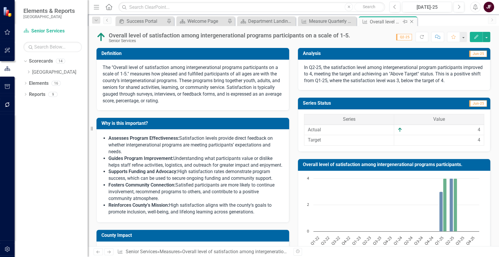
click at [410, 20] on icon at bounding box center [411, 21] width 3 height 3
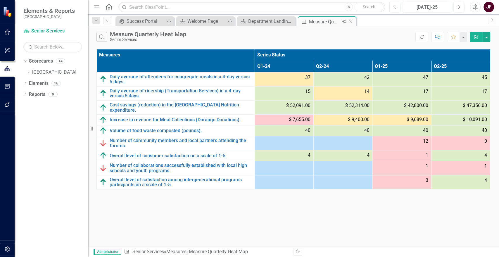
click at [350, 22] on icon at bounding box center [350, 21] width 3 height 3
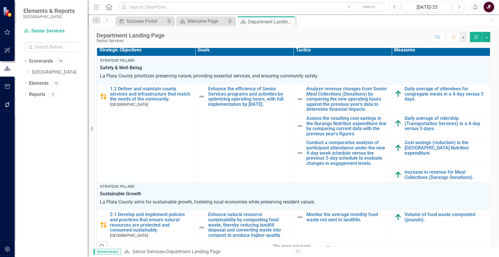
scroll to position [130, 0]
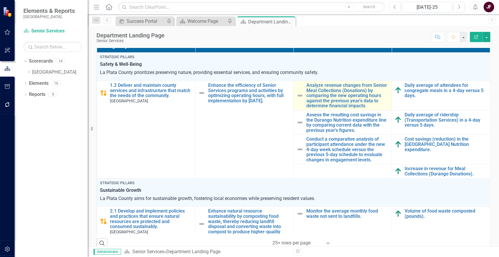
click at [296, 93] on img at bounding box center [299, 95] width 7 height 7
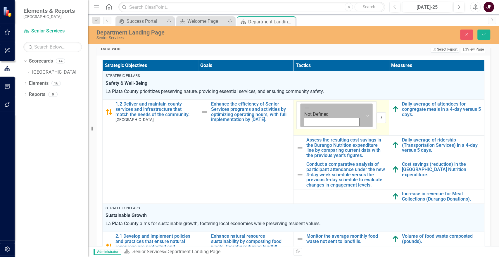
click at [364, 113] on icon "Expand" at bounding box center [367, 115] width 6 height 5
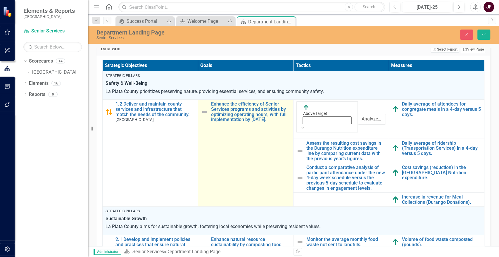
click at [207, 115] on img at bounding box center [204, 111] width 7 height 7
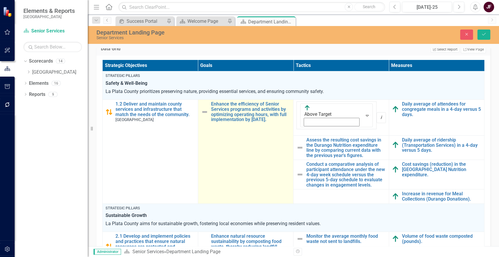
click at [207, 115] on img at bounding box center [204, 111] width 7 height 7
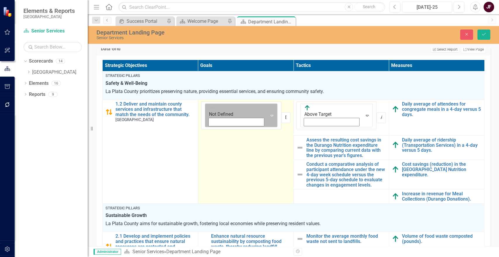
click at [266, 109] on div "Expand" at bounding box center [271, 115] width 11 height 23
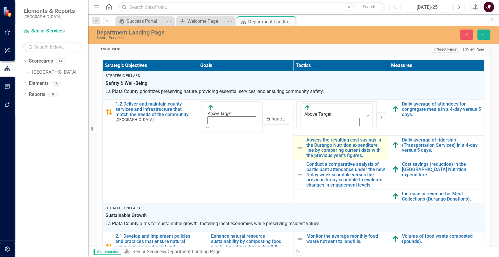
click at [301, 144] on img at bounding box center [299, 147] width 7 height 7
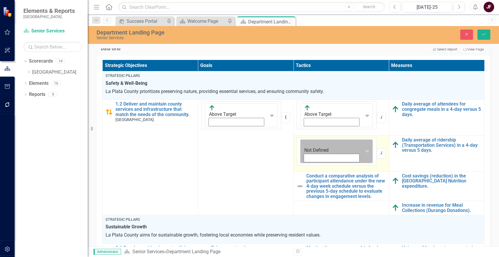
click at [364, 149] on icon "Expand" at bounding box center [367, 151] width 6 height 5
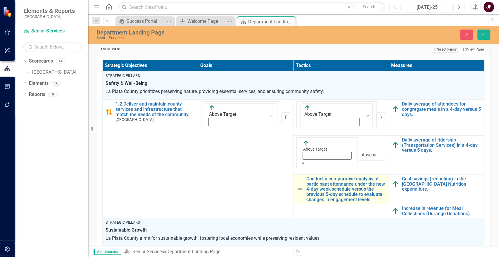
click at [306, 176] on div "Conduct a comparative analysis of participant attendance under the new 4-day we…" at bounding box center [340, 189] width 89 height 26
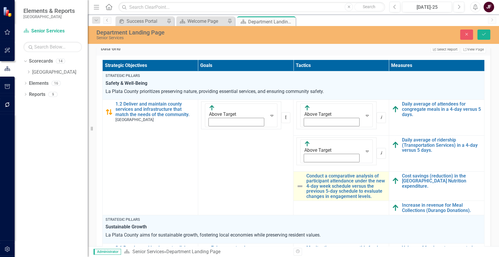
click at [306, 173] on div "Conduct a comparative analysis of participant attendance under the new 4-day we…" at bounding box center [340, 186] width 89 height 26
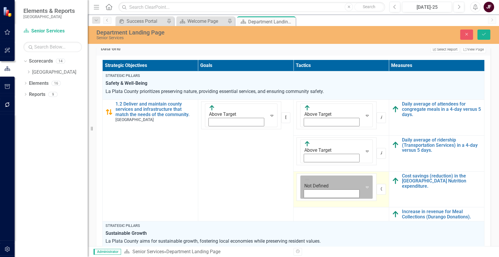
click at [364, 185] on icon "Expand" at bounding box center [367, 187] width 6 height 5
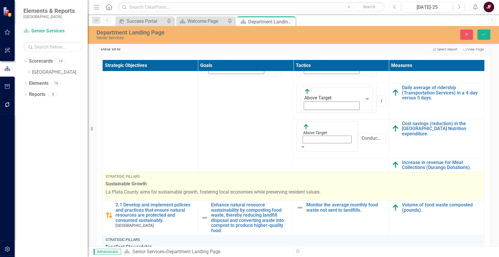
scroll to position [65, 0]
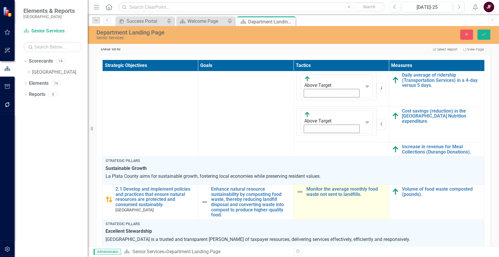
click at [301, 188] on img at bounding box center [299, 191] width 7 height 7
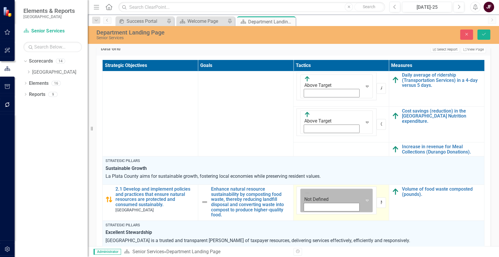
click at [364, 198] on icon "Expand" at bounding box center [367, 200] width 6 height 5
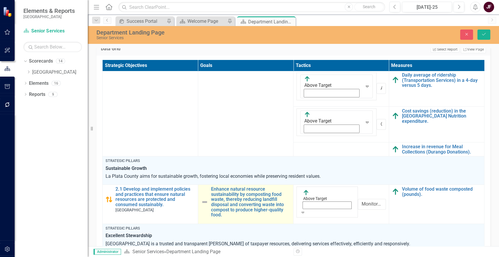
click at [207, 198] on img at bounding box center [204, 201] width 7 height 7
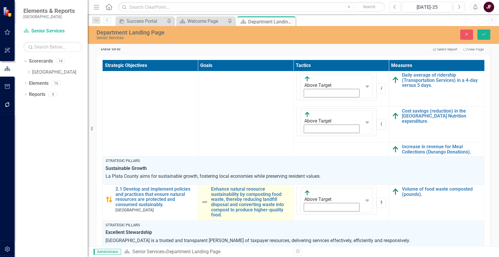
click at [207, 198] on img at bounding box center [204, 201] width 7 height 7
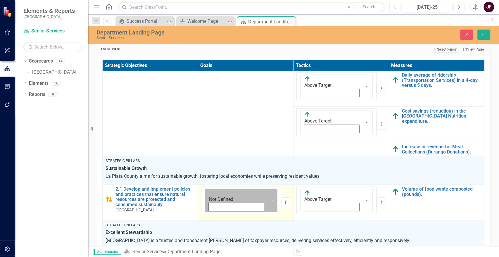
click at [269, 198] on icon "Expand" at bounding box center [272, 200] width 6 height 5
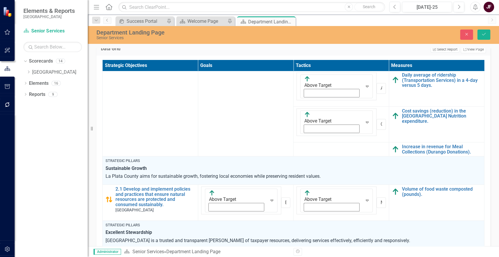
click at [303, 257] on img at bounding box center [299, 260] width 7 height 7
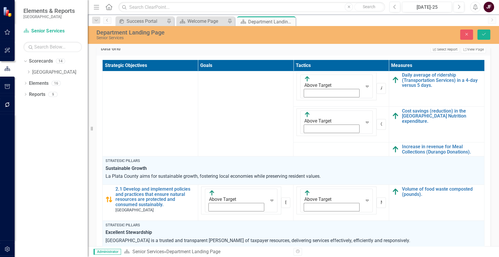
click at [487, 153] on div "Data Grid Edit Report Select Report Link View Page Strategic Objectives Goals T…" at bounding box center [293, 153] width 402 height 239
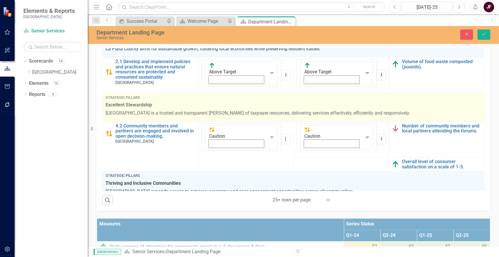
scroll to position [195, 0]
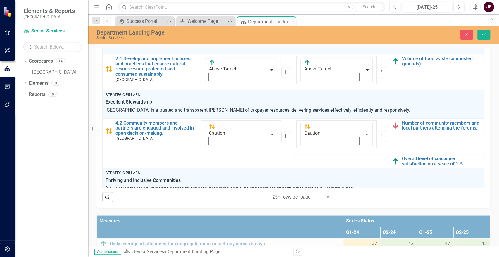
click at [302, 208] on img at bounding box center [299, 211] width 7 height 7
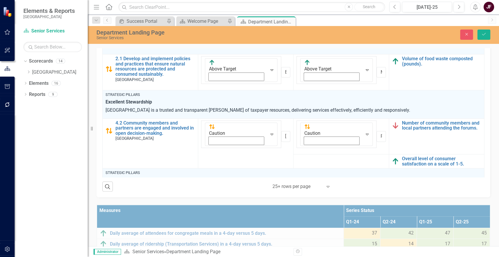
click at [364, 210] on icon "Expand" at bounding box center [367, 212] width 6 height 5
click at [303, 254] on img at bounding box center [299, 257] width 7 height 7
click at [303, 251] on img at bounding box center [299, 254] width 7 height 7
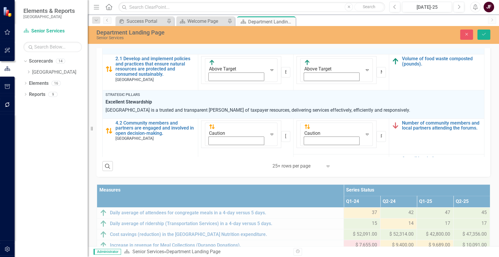
click at [305, 257] on icon "Expand" at bounding box center [302, 260] width 5 height 4
click at [206, 208] on img at bounding box center [204, 211] width 7 height 7
click at [211, 201] on div "Not Defined" at bounding box center [236, 207] width 55 height 13
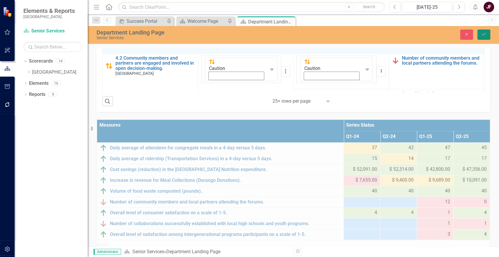
click at [483, 36] on icon "Save" at bounding box center [483, 34] width 5 height 4
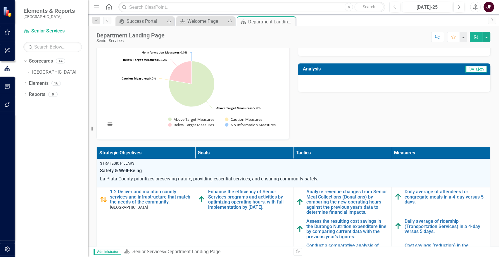
scroll to position [0, 0]
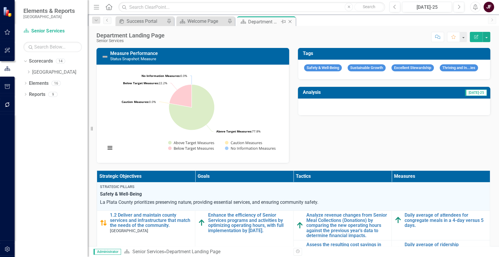
click at [289, 21] on icon "Close" at bounding box center [290, 21] width 6 height 5
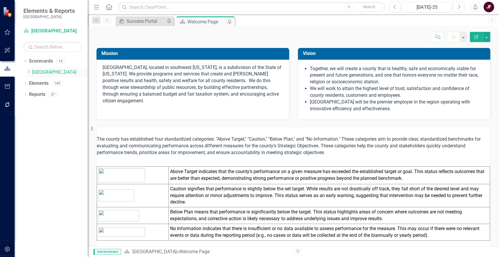
click at [28, 72] on icon "Dropdown" at bounding box center [28, 72] width 4 height 4
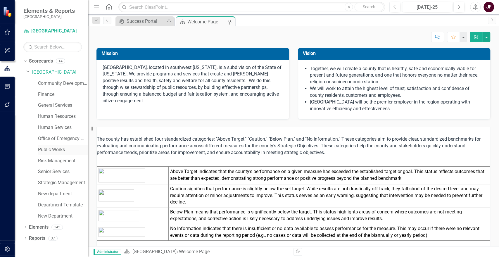
click at [50, 150] on link "Public Works" at bounding box center [63, 149] width 50 height 7
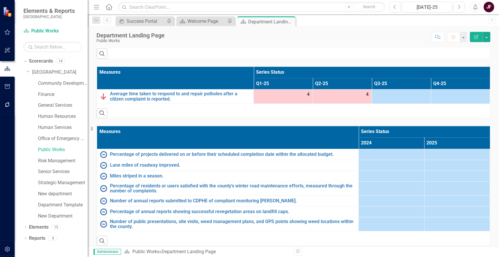
scroll to position [324, 0]
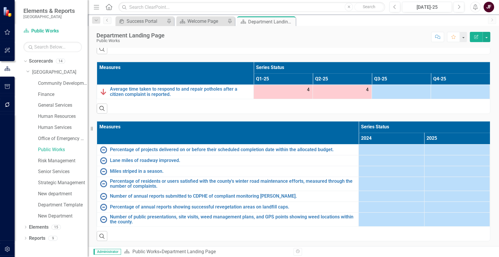
click at [407, 149] on div at bounding box center [390, 149] width 59 height 7
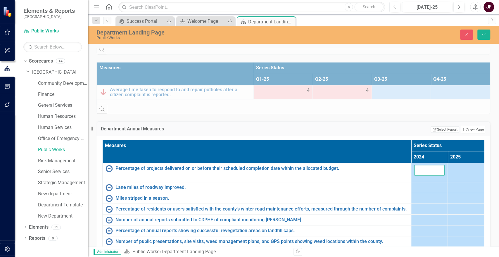
click at [414, 168] on input "number" at bounding box center [429, 170] width 30 height 11
type input "100"
click at [414, 184] on div at bounding box center [429, 187] width 30 height 7
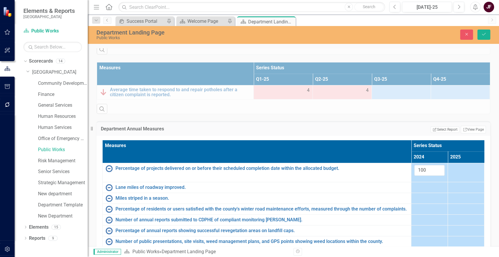
click at [414, 184] on div at bounding box center [429, 187] width 30 height 7
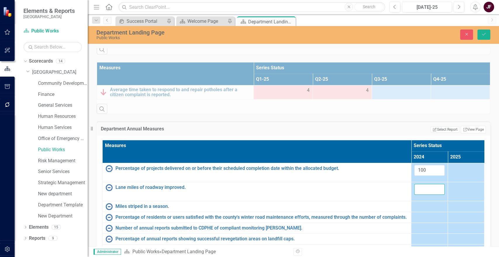
click at [414, 184] on input "number" at bounding box center [429, 189] width 30 height 11
type input "236.37"
click at [414, 203] on div at bounding box center [429, 206] width 30 height 7
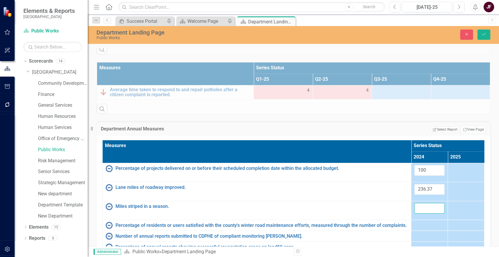
click at [414, 203] on input "number" at bounding box center [429, 208] width 30 height 11
type input "35"
click at [414, 221] on div at bounding box center [429, 224] width 30 height 7
click at [480, 34] on button "Save" at bounding box center [483, 35] width 13 height 10
